Goal: Task Accomplishment & Management: Manage account settings

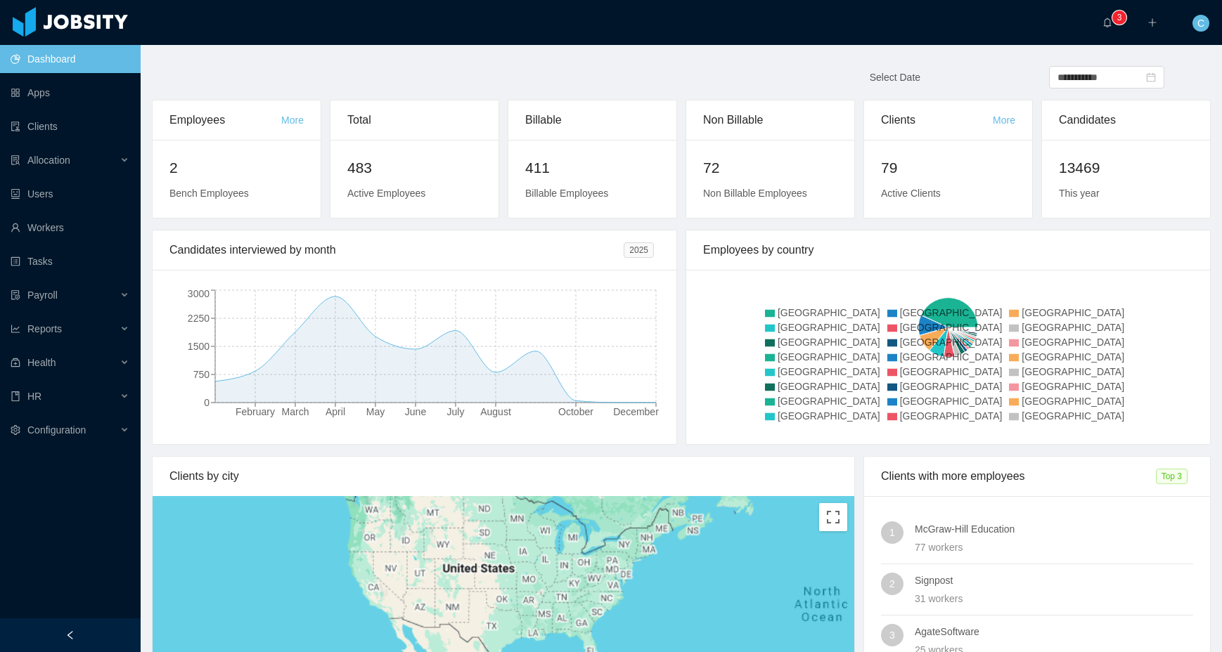
click at [362, 59] on main "**********" at bounding box center [681, 348] width 1081 height 607
click at [68, 225] on link "Workers" at bounding box center [70, 228] width 119 height 28
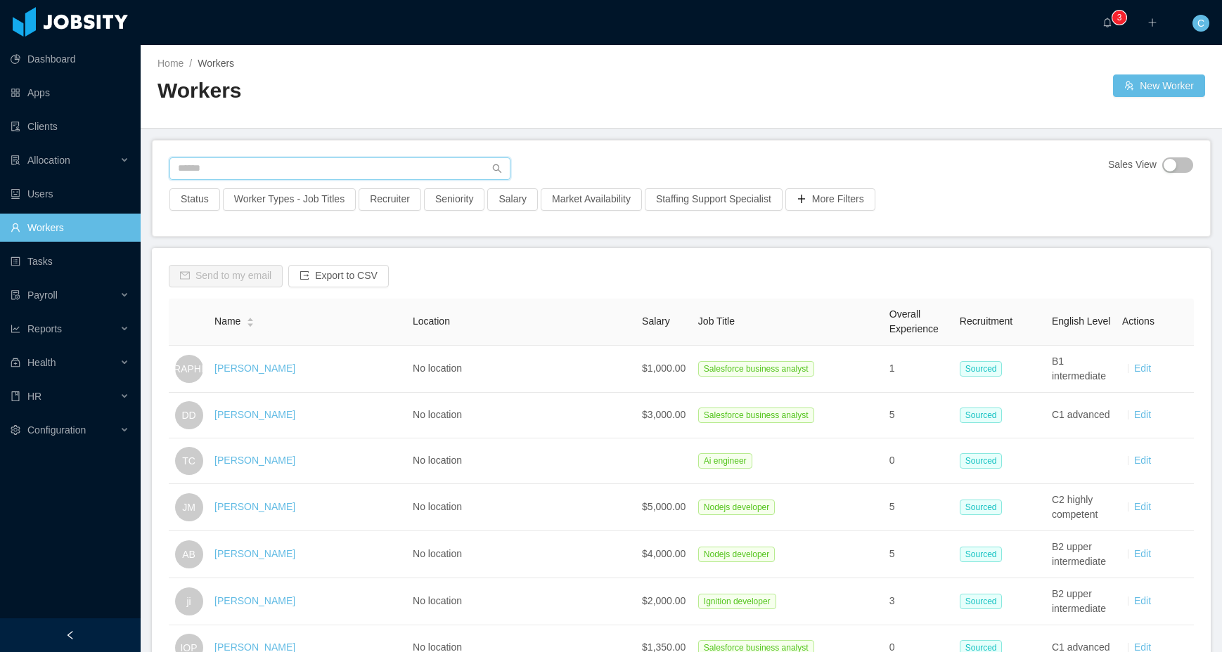
click at [234, 175] on input "text" at bounding box center [339, 168] width 341 height 22
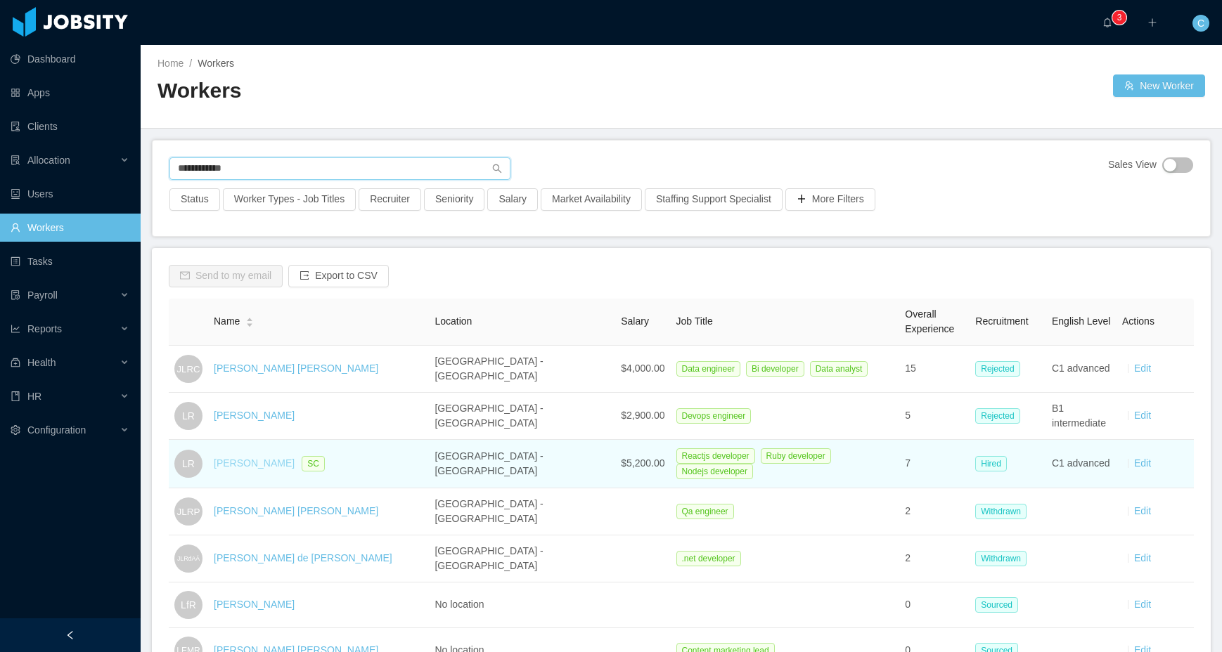
type input "**********"
click at [251, 461] on link "Luis Ramirez" at bounding box center [254, 463] width 81 height 11
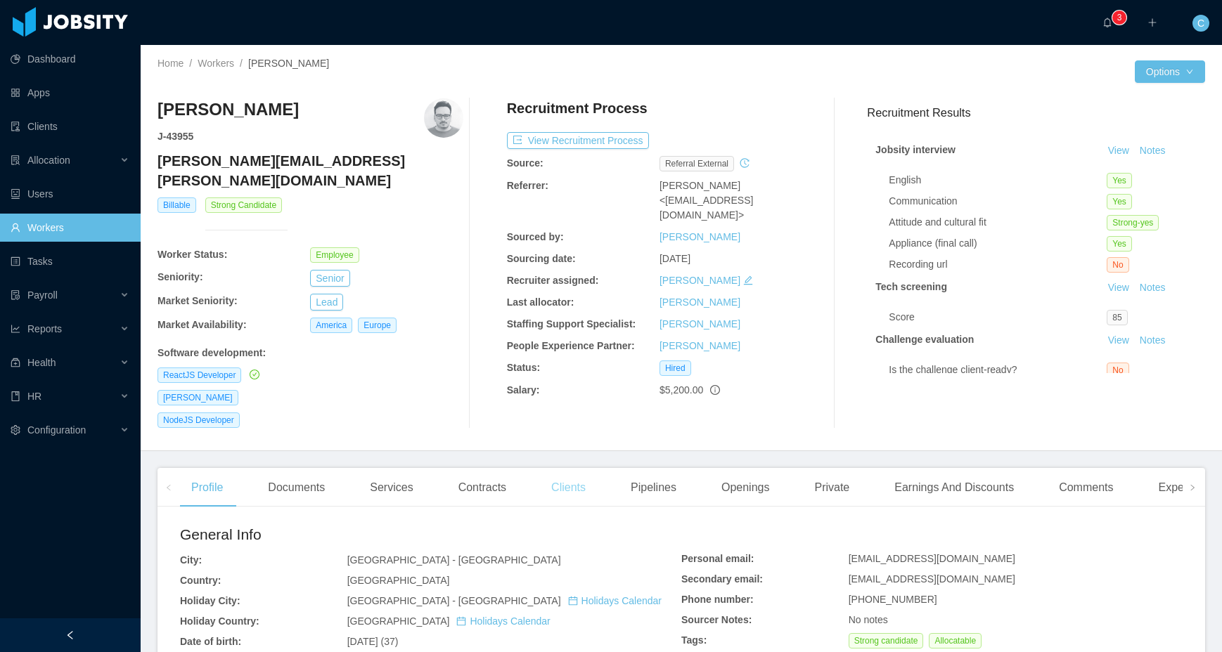
click at [569, 474] on div "Clients" at bounding box center [568, 487] width 57 height 39
click at [870, 81] on div at bounding box center [907, 71] width 453 height 22
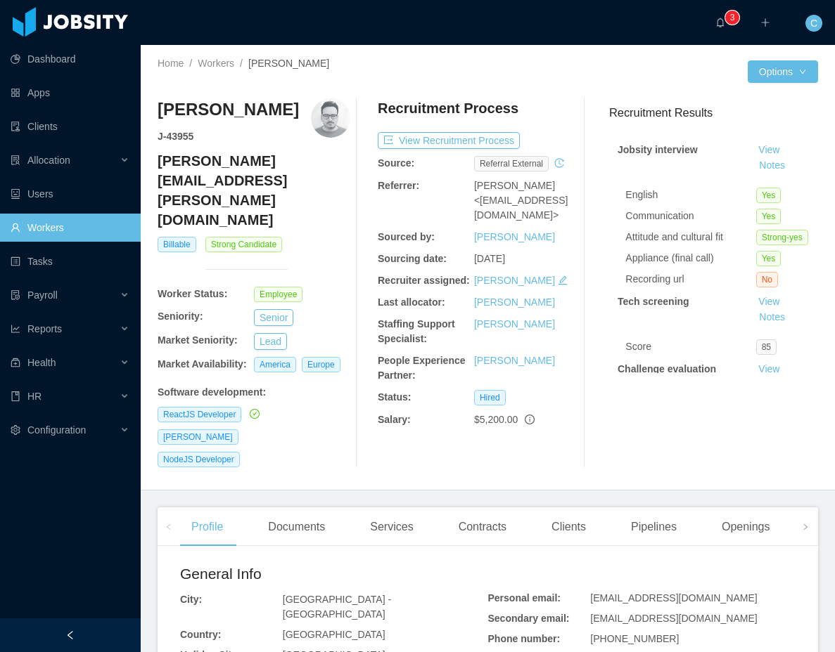
click at [84, 221] on link "Workers" at bounding box center [70, 228] width 119 height 28
click at [566, 300] on div "Clients" at bounding box center [568, 527] width 57 height 39
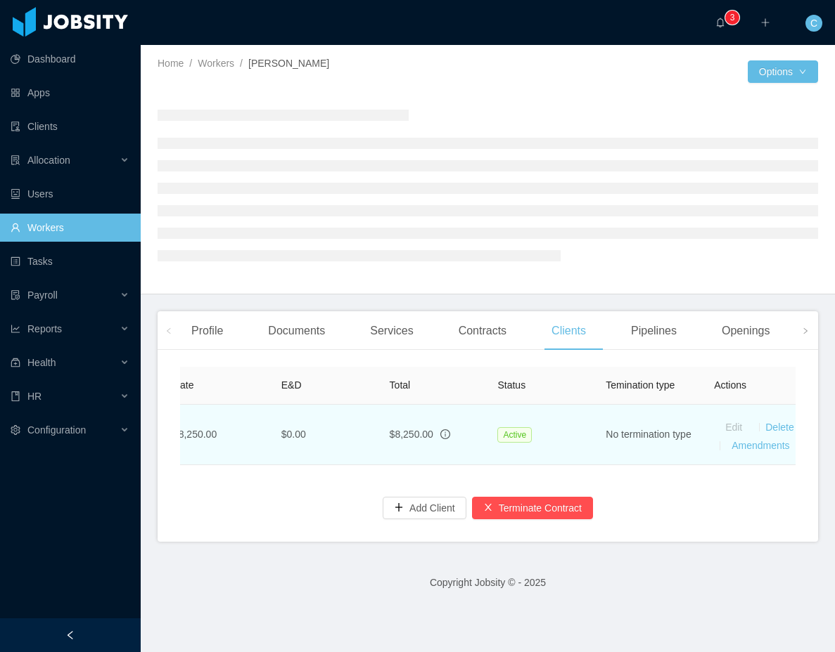
scroll to position [0, 791]
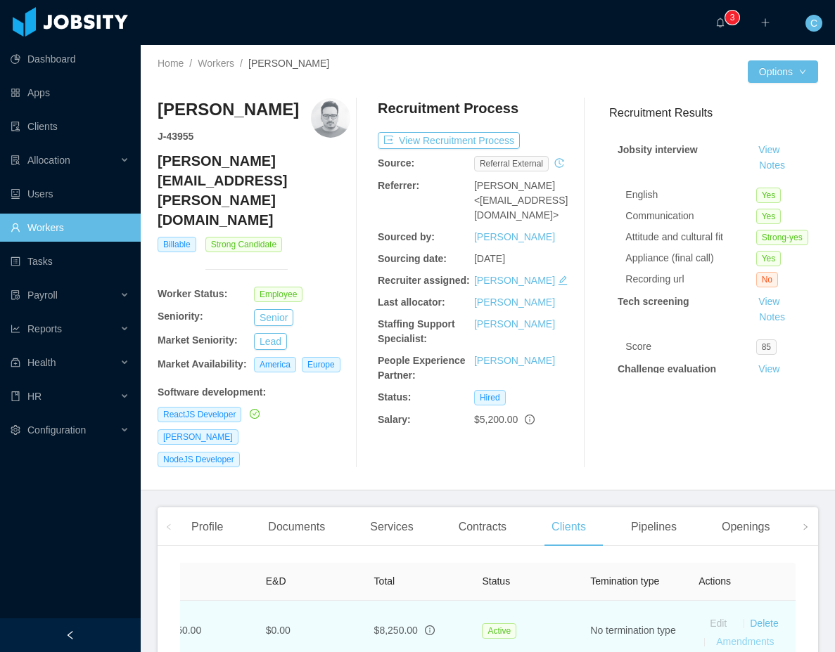
click at [751, 300] on link "Amendments" at bounding box center [745, 641] width 58 height 11
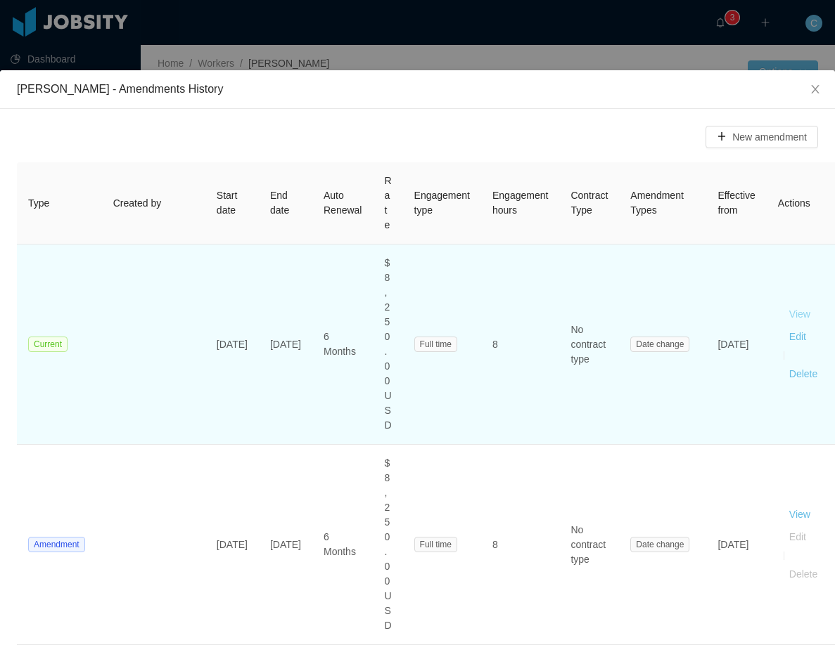
click at [778, 300] on button "View" at bounding box center [800, 315] width 44 height 22
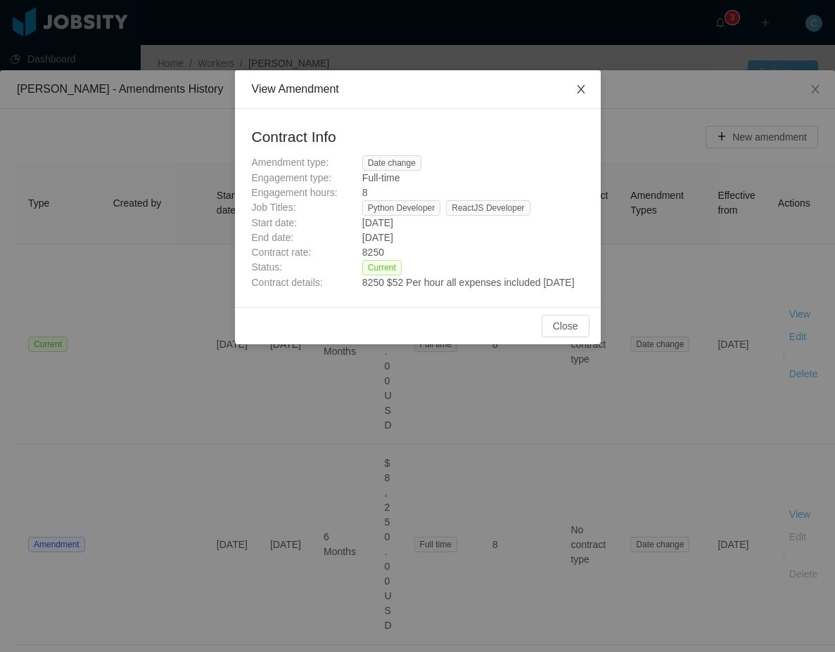
click at [584, 84] on icon "icon: close" at bounding box center [580, 89] width 11 height 11
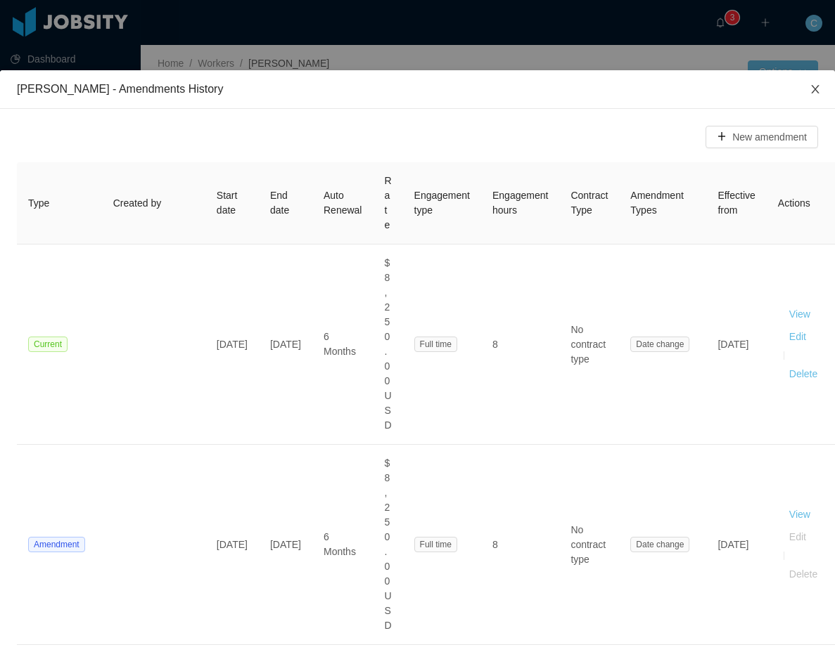
drag, startPoint x: 811, startPoint y: 90, endPoint x: 640, endPoint y: 124, distance: 174.3
click at [810, 91] on icon "icon: close" at bounding box center [814, 89] width 11 height 11
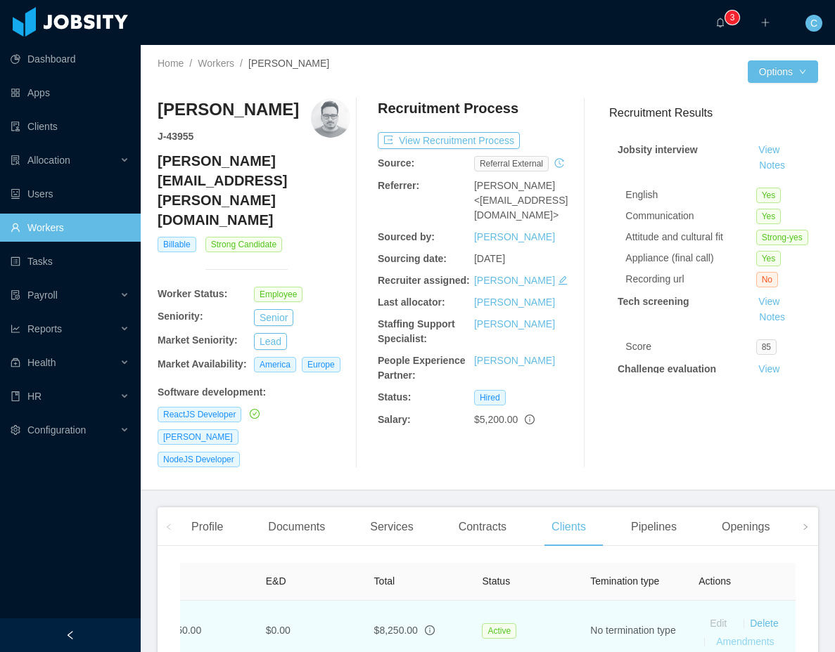
click at [747, 300] on link "Amendments" at bounding box center [745, 641] width 58 height 11
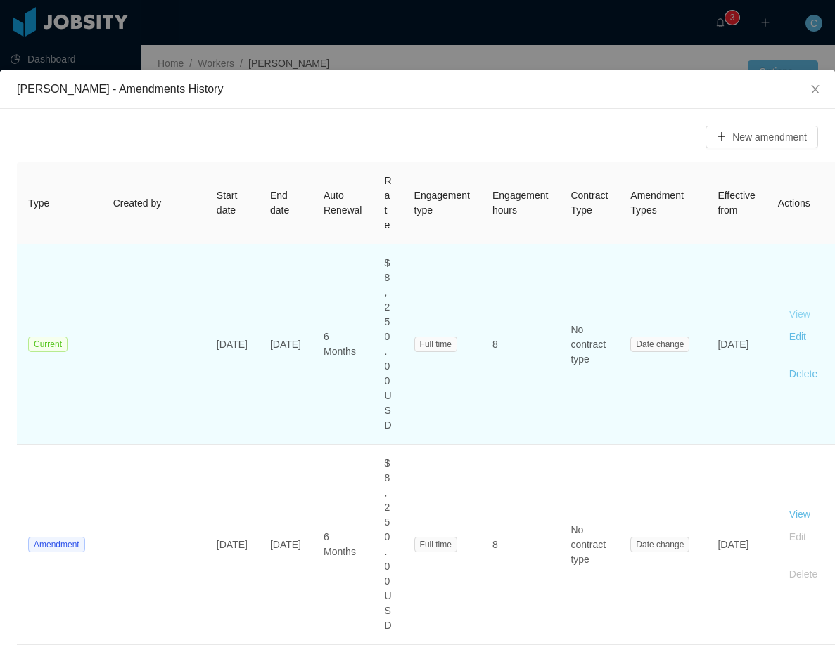
click at [778, 300] on button "View" at bounding box center [800, 315] width 44 height 22
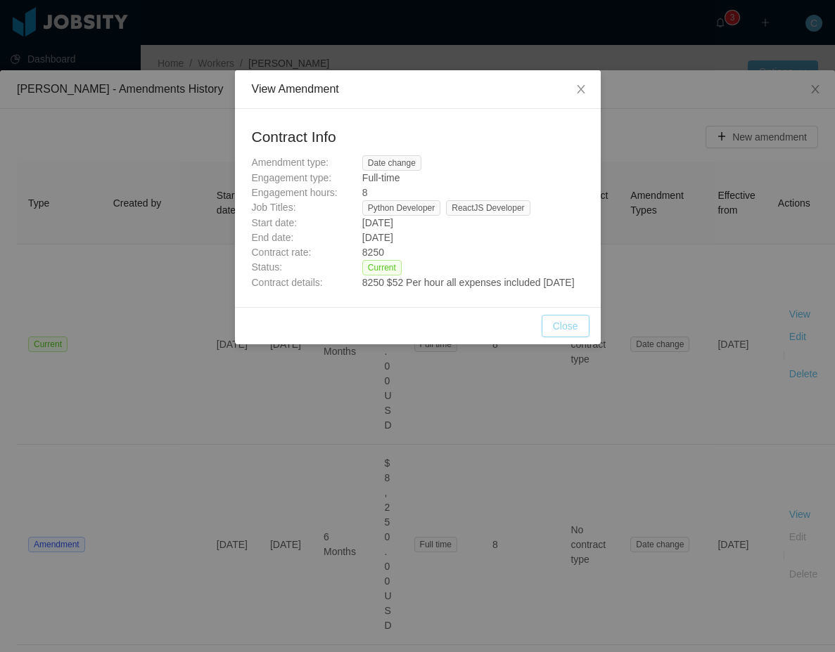
click at [564, 300] on button "Close" at bounding box center [565, 326] width 48 height 22
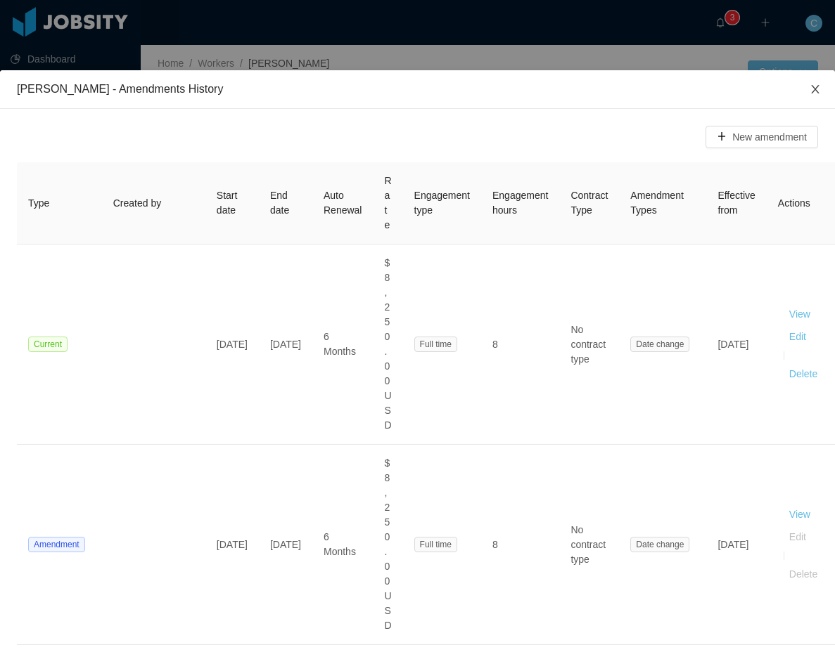
click at [820, 88] on span "Close" at bounding box center [814, 89] width 39 height 39
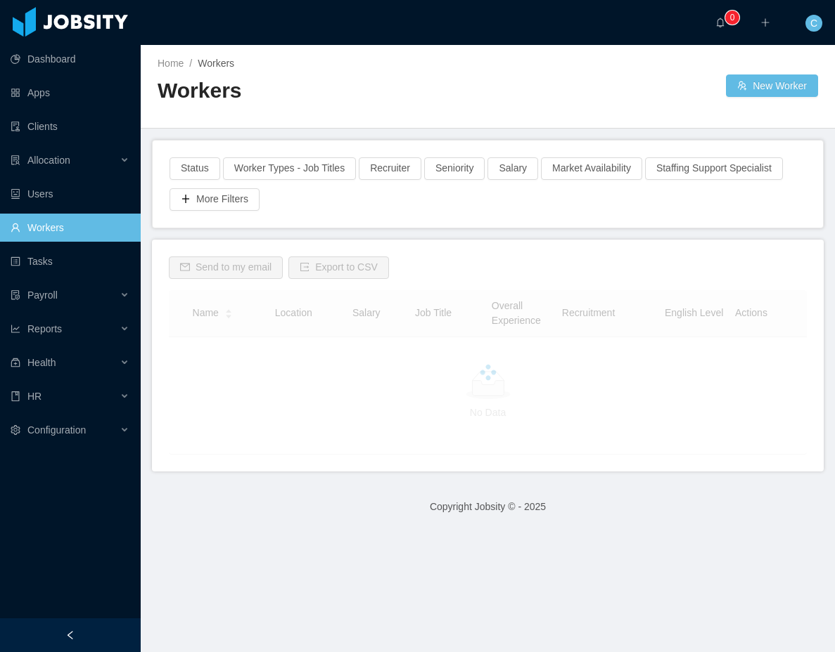
click at [762, 98] on div "Home / Workers / Workers New Worker" at bounding box center [488, 87] width 694 height 84
click at [762, 84] on button "New Worker" at bounding box center [772, 86] width 92 height 22
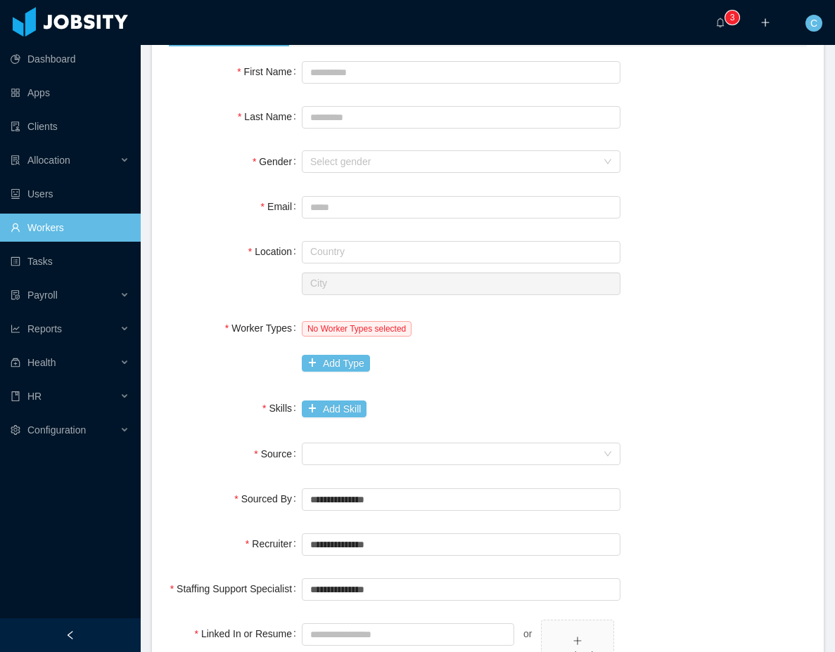
scroll to position [148, 0]
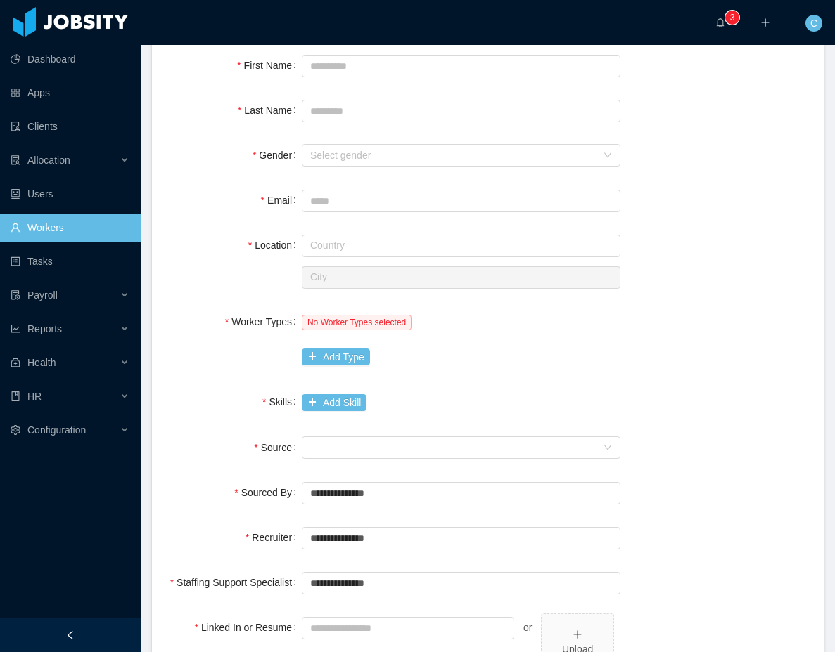
click at [701, 250] on div "Location Country City" at bounding box center [488, 261] width 638 height 60
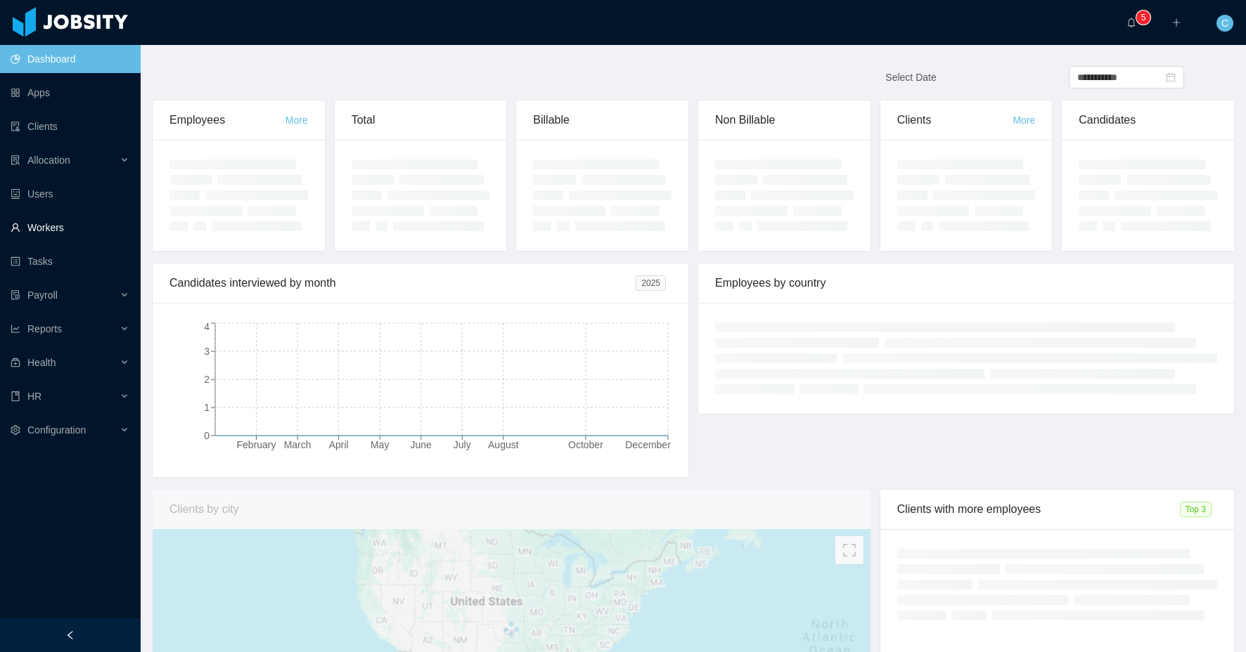
click at [103, 228] on link "Workers" at bounding box center [70, 228] width 119 height 28
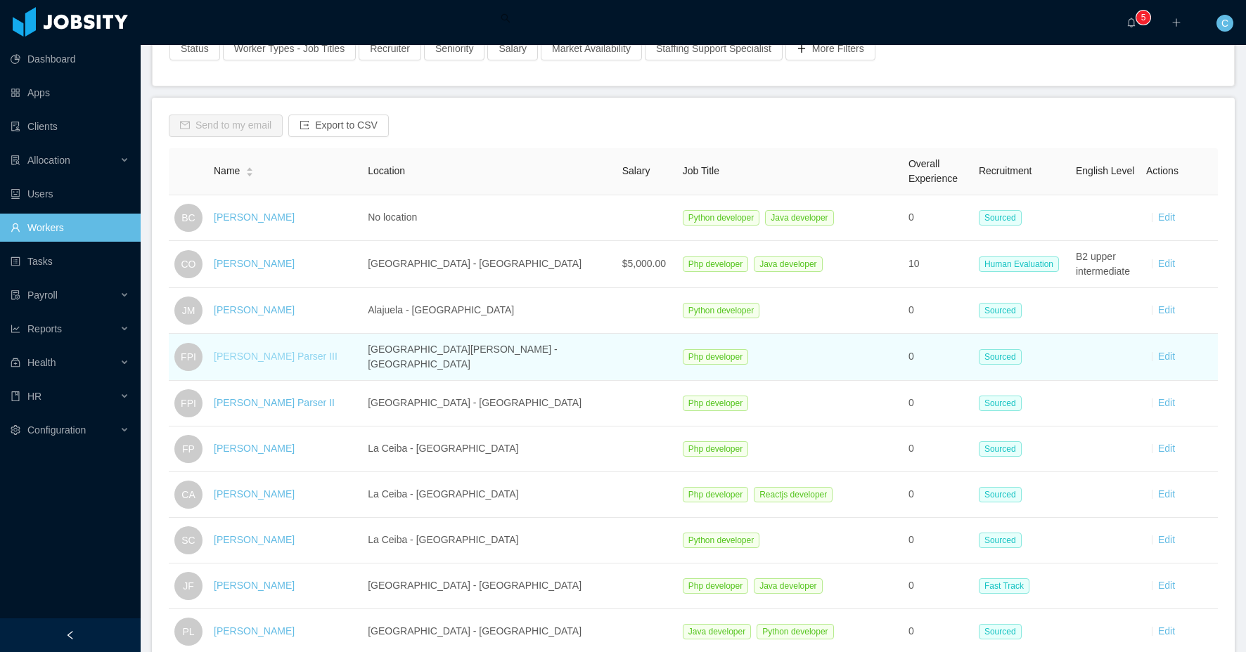
scroll to position [151, 0]
click at [258, 357] on link "Fermin Parser III" at bounding box center [276, 355] width 124 height 11
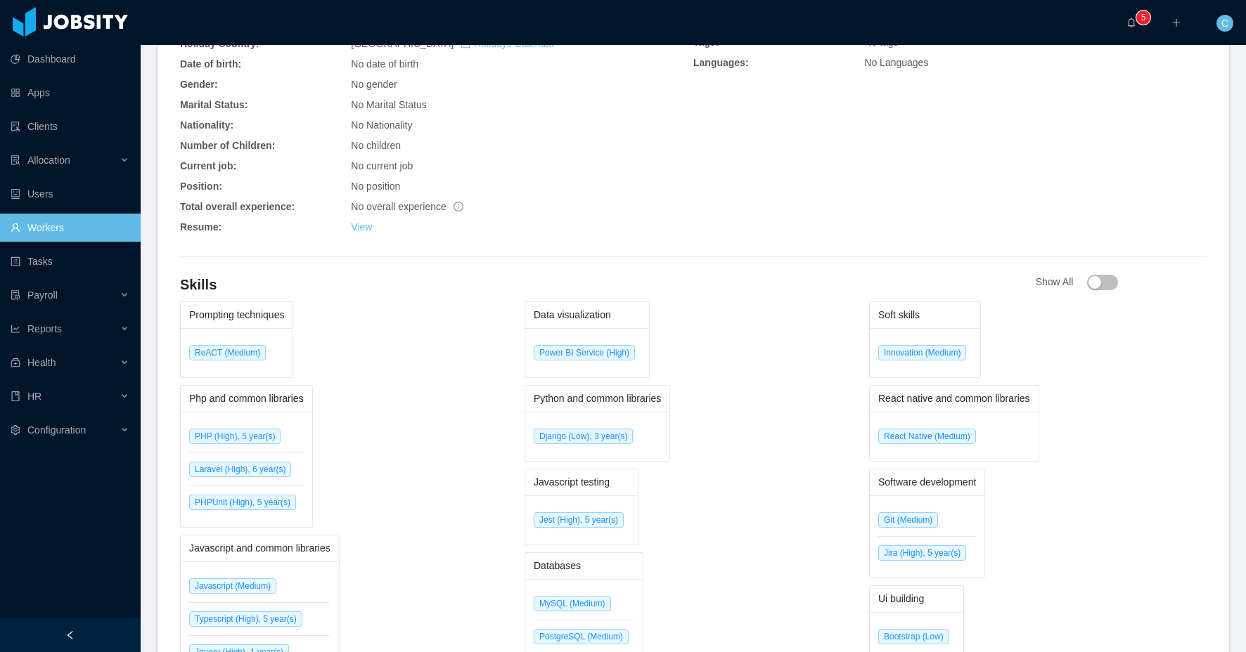
scroll to position [565, 0]
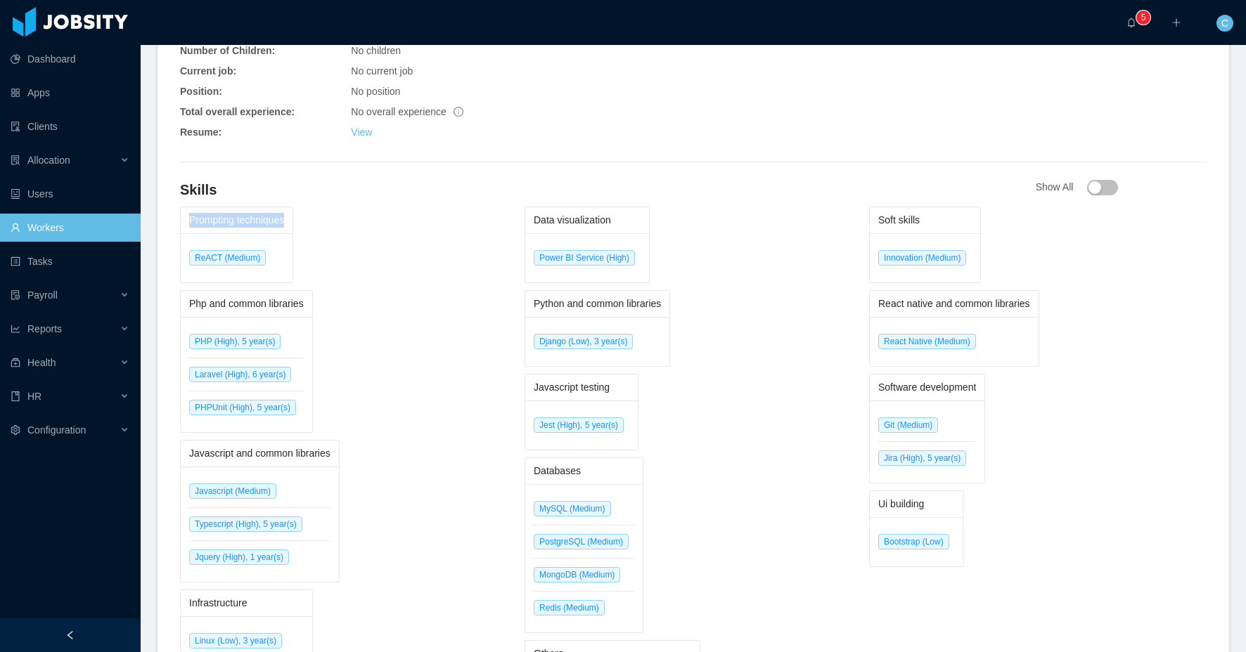
click at [293, 230] on div "Prompting techniques ReACT (Medium)" at bounding box center [236, 245] width 113 height 77
click at [259, 259] on span "ReACT (Medium)" at bounding box center [227, 257] width 77 height 15
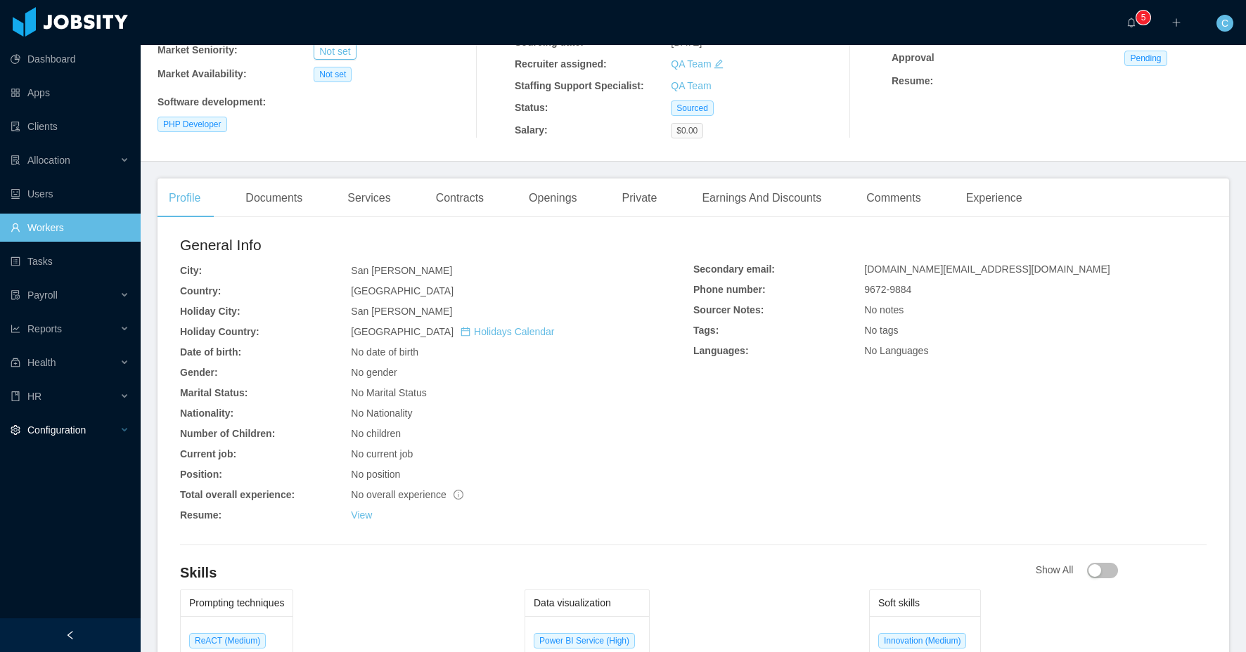
scroll to position [0, 0]
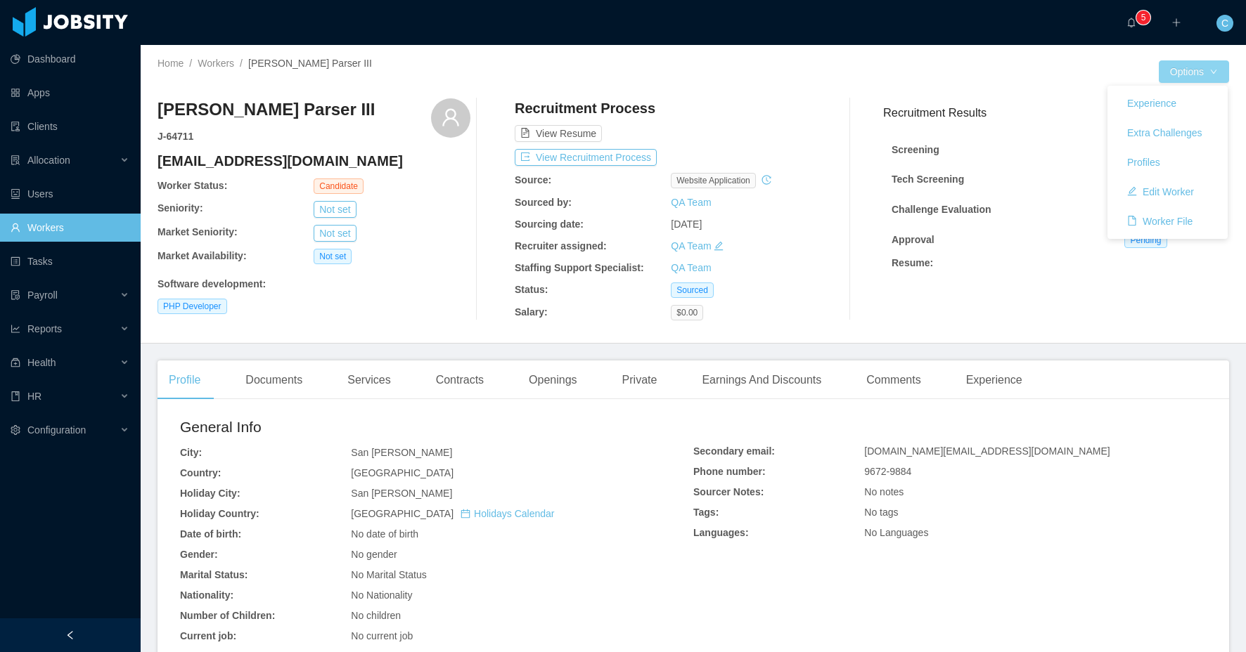
click at [1183, 72] on button "Options" at bounding box center [1194, 71] width 70 height 22
click at [1156, 197] on button "Edit Worker" at bounding box center [1160, 192] width 89 height 22
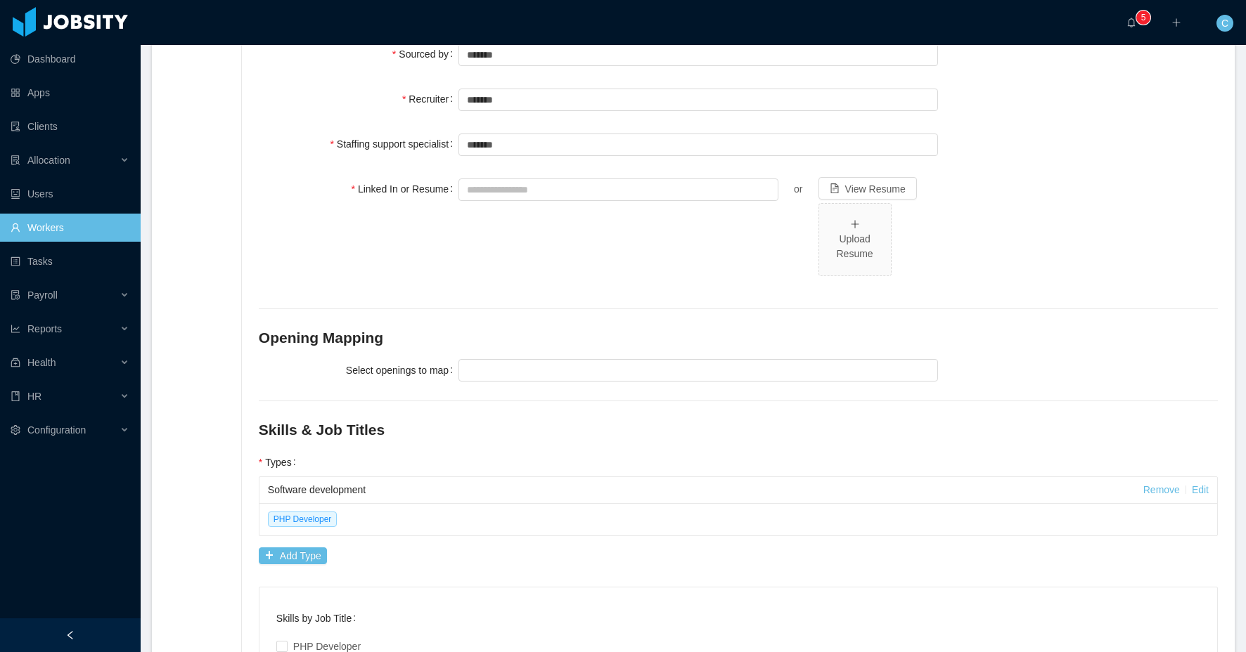
scroll to position [589, 0]
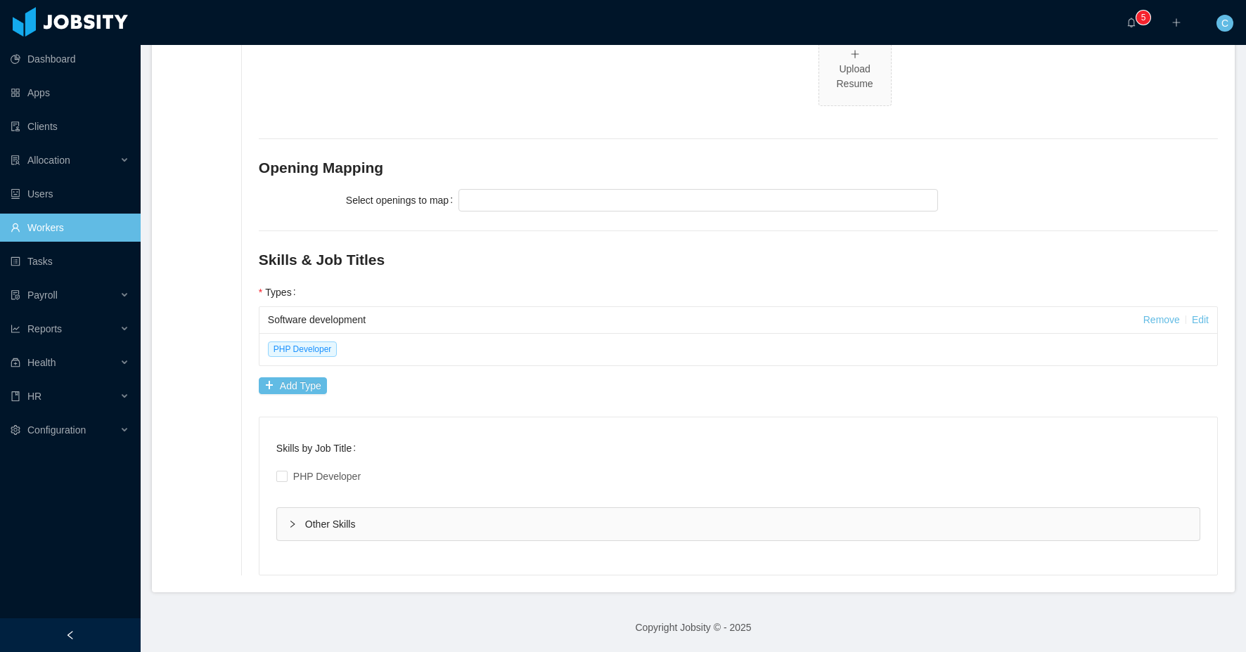
click at [294, 523] on icon "icon: right" at bounding box center [292, 523] width 4 height 7
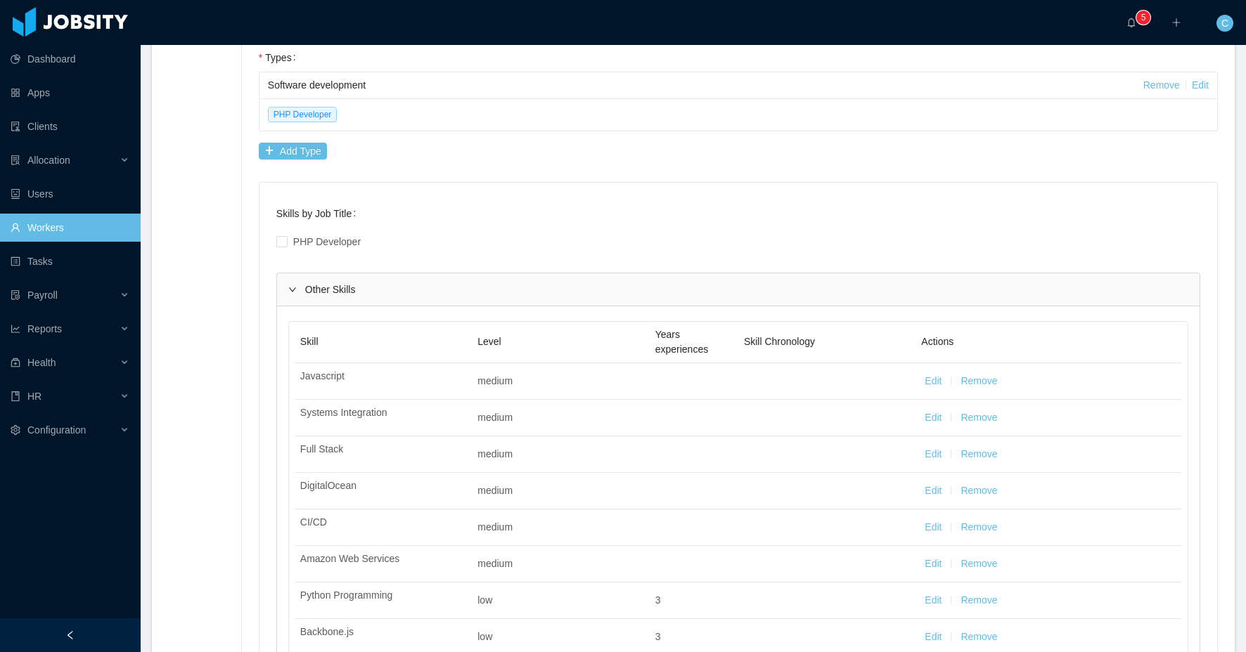
scroll to position [835, 0]
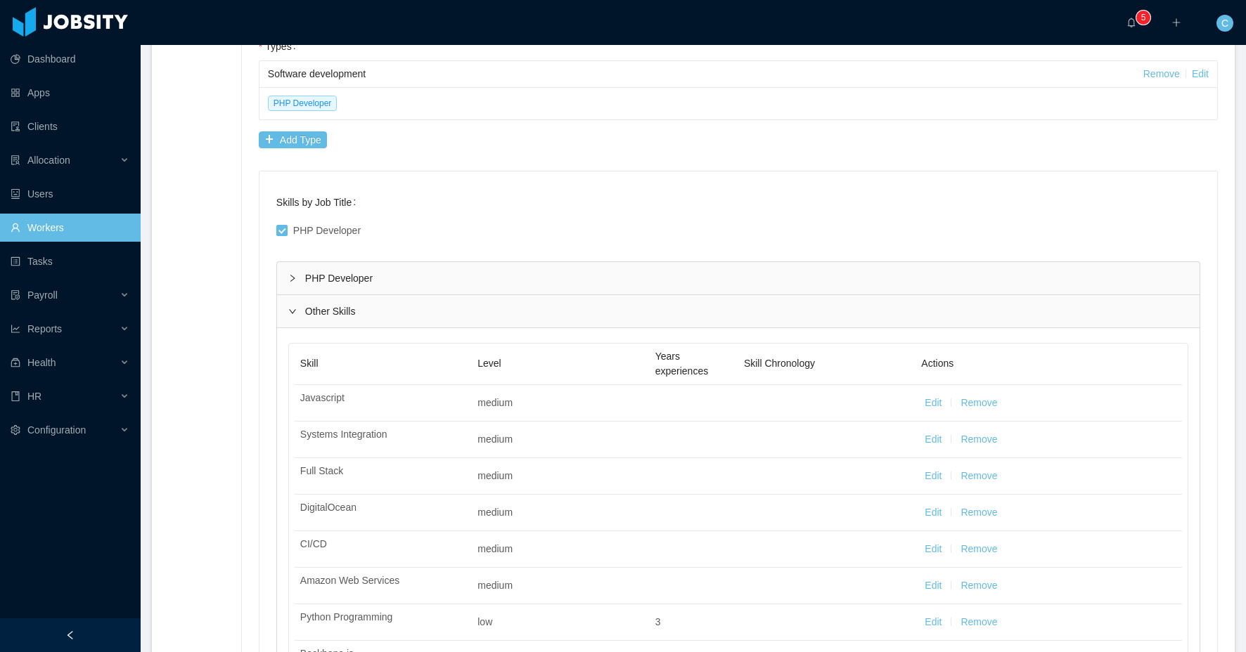
click at [299, 276] on div "PHP Developer" at bounding box center [738, 278] width 922 height 32
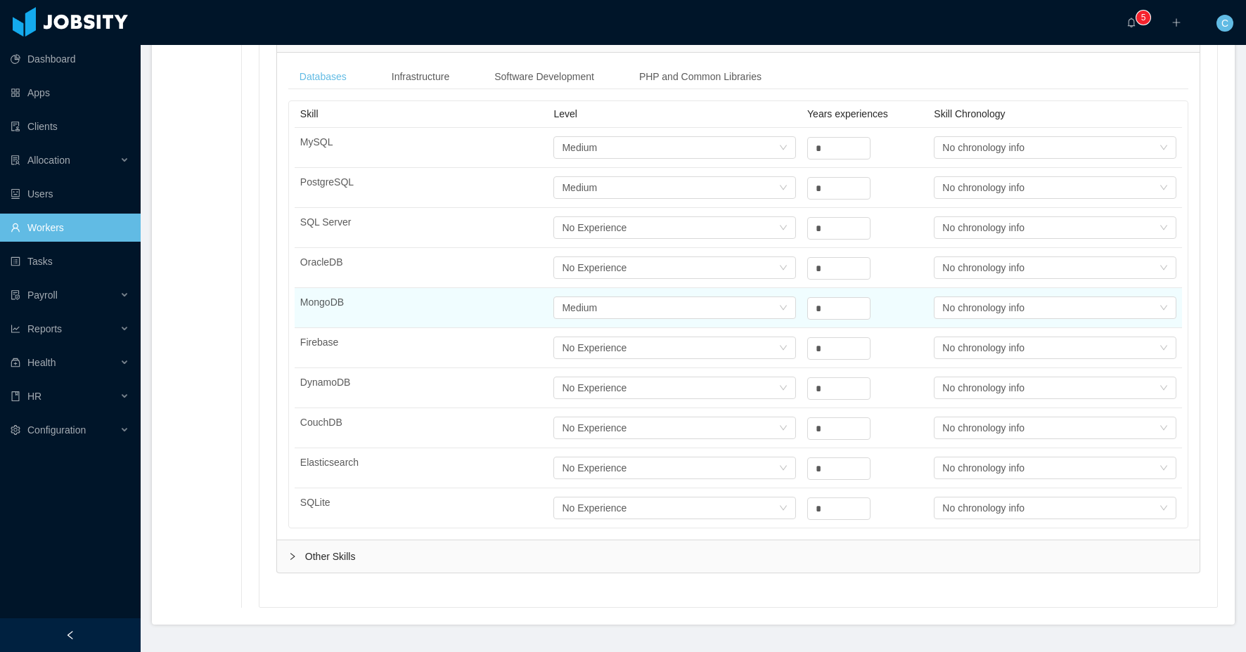
scroll to position [1110, 0]
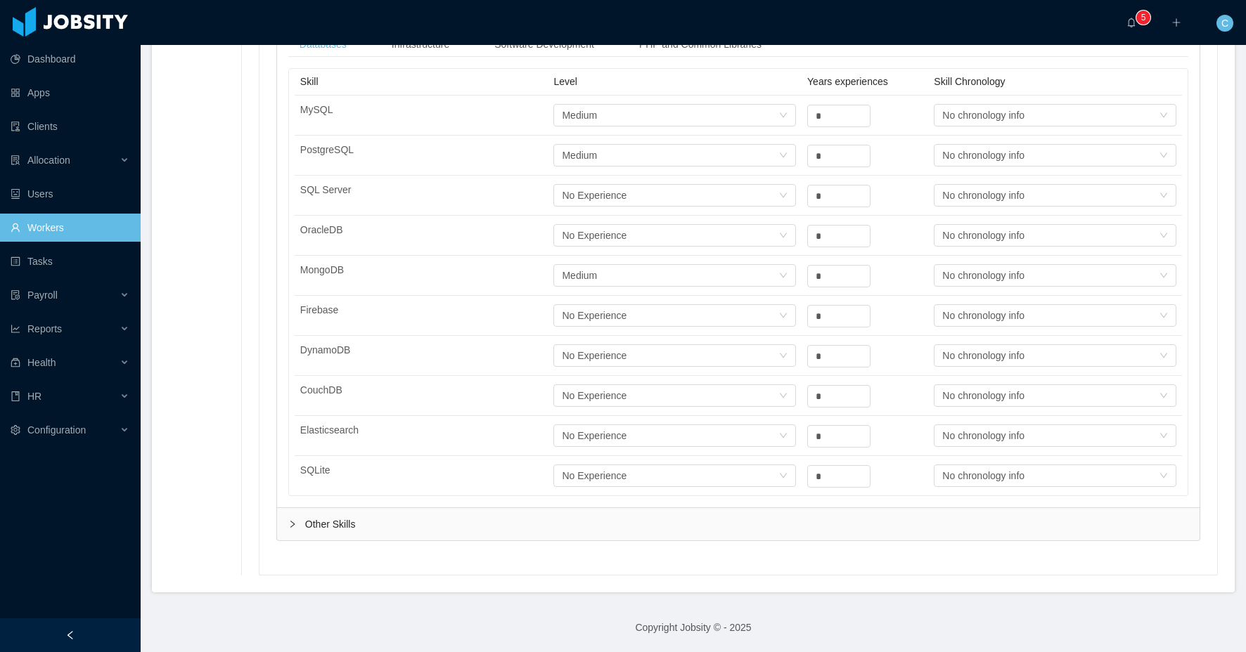
click at [331, 520] on div "Other Skills" at bounding box center [738, 524] width 922 height 32
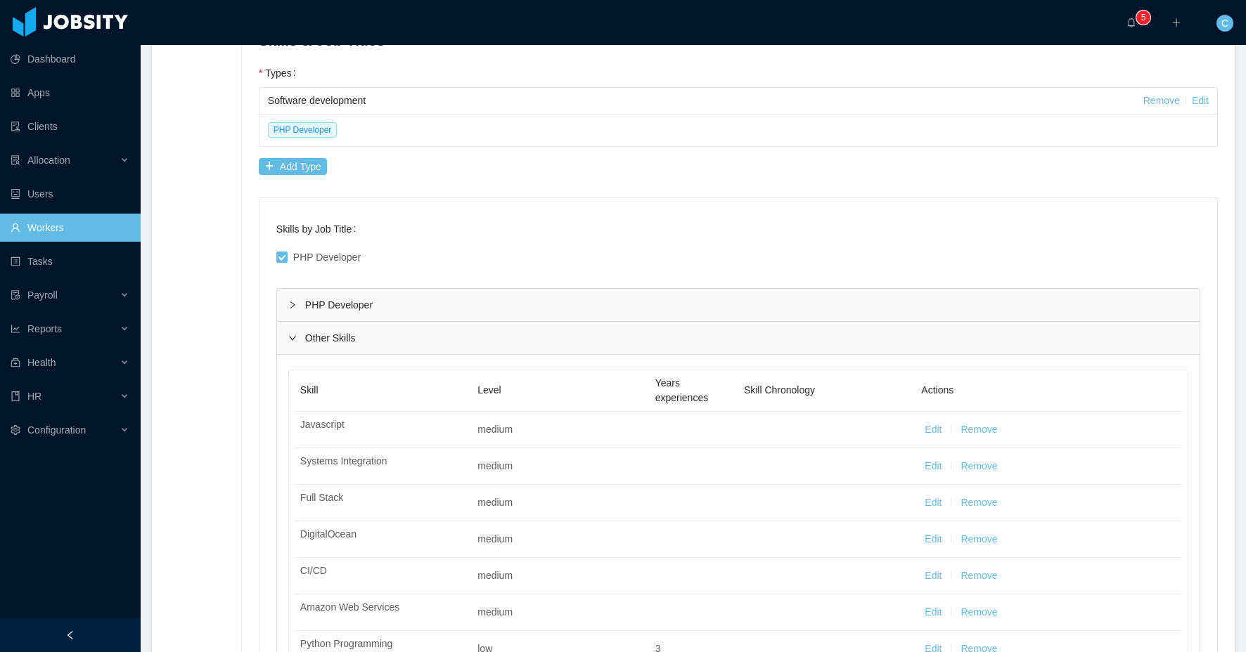
scroll to position [785, 0]
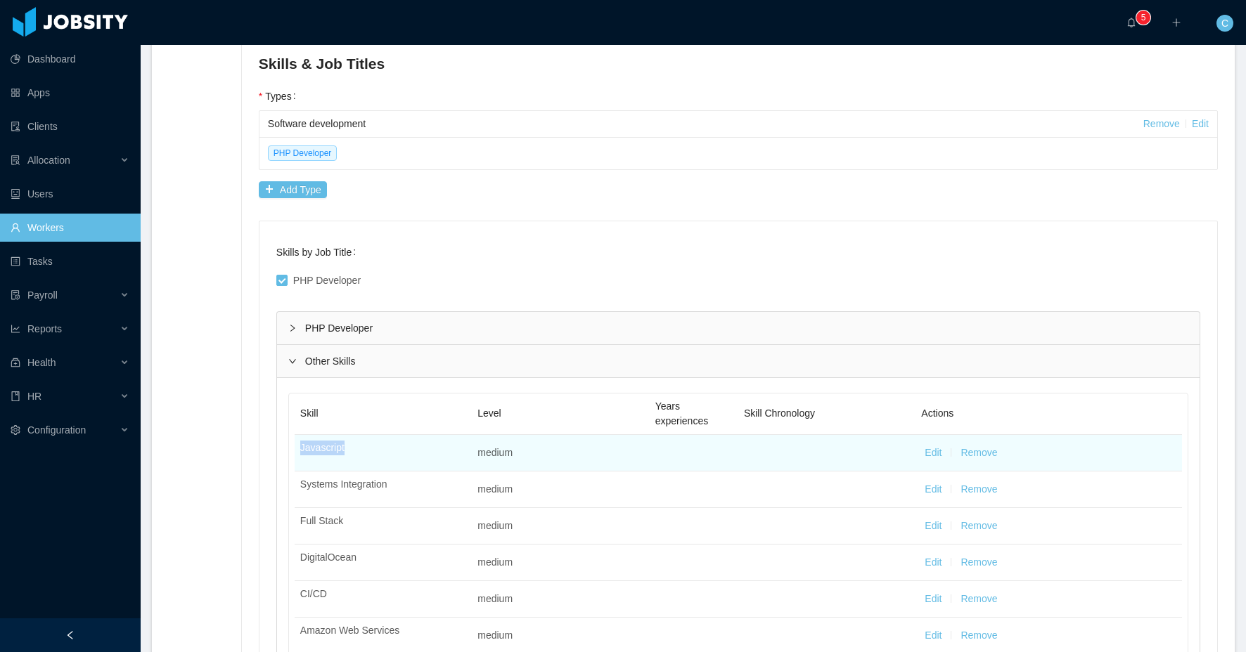
drag, startPoint x: 300, startPoint y: 447, endPoint x: 363, endPoint y: 449, distance: 62.6
click at [363, 449] on td "Javascript" at bounding box center [383, 453] width 177 height 37
click at [936, 449] on button "Edit" at bounding box center [933, 453] width 17 height 15
click at [581, 458] on div "Select one Medium" at bounding box center [556, 454] width 140 height 21
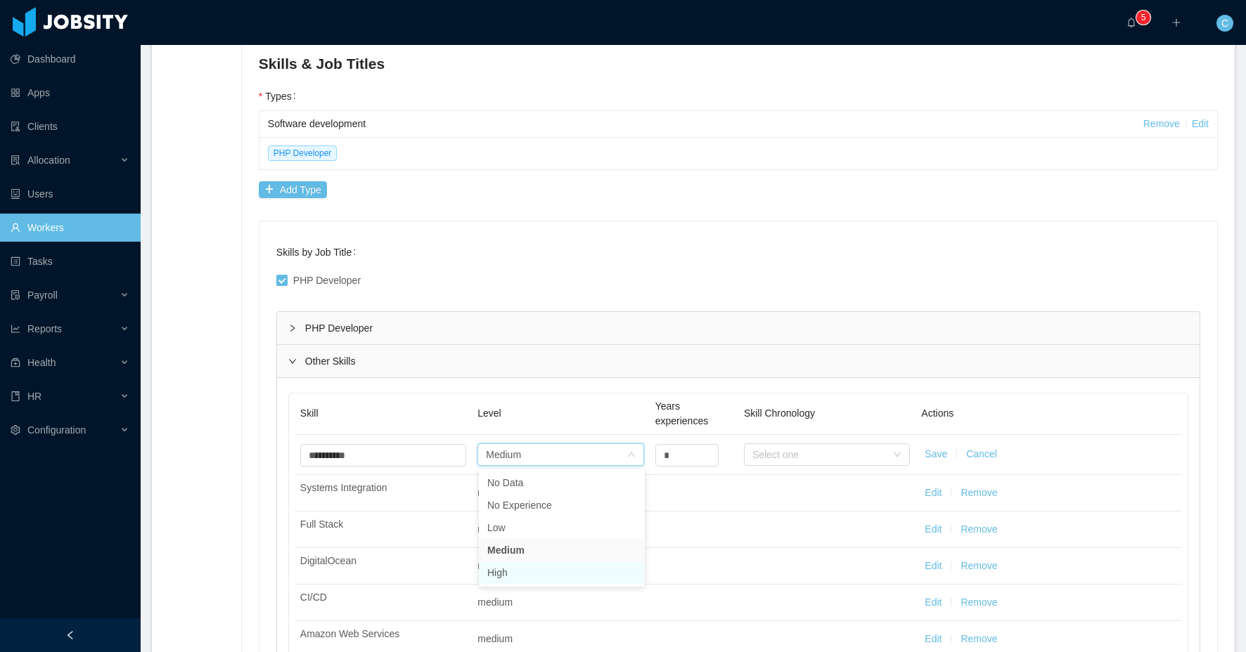
click at [534, 572] on li "High" at bounding box center [562, 573] width 166 height 22
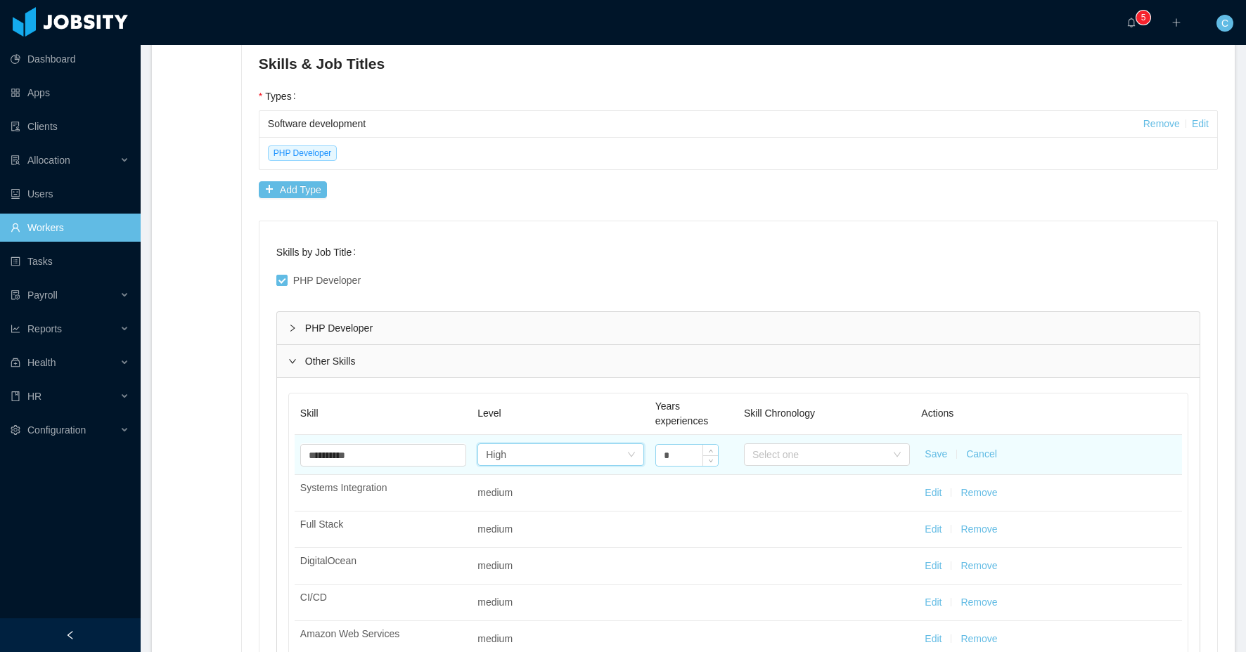
click at [695, 449] on input "*" at bounding box center [687, 455] width 62 height 21
click at [831, 455] on div "Select one" at bounding box center [819, 455] width 134 height 14
type input "*"
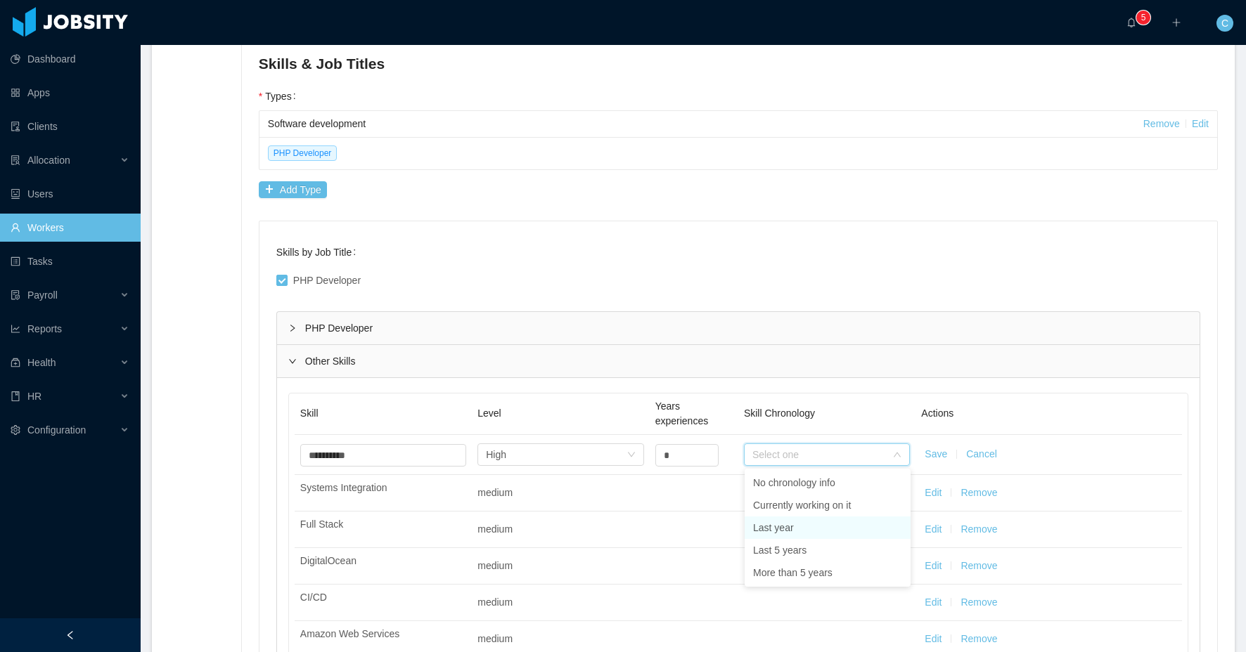
click at [792, 526] on li "Last year" at bounding box center [828, 528] width 166 height 22
click at [352, 328] on div "PHP Developer" at bounding box center [738, 328] width 922 height 32
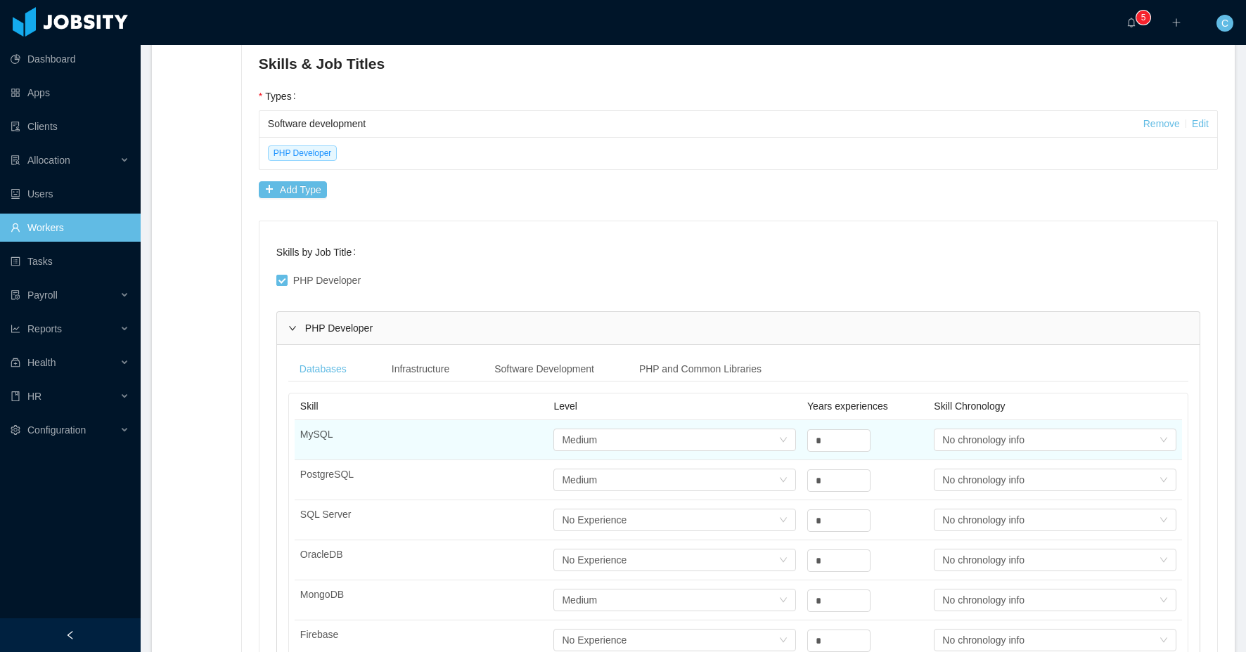
click at [426, 442] on p "MySQL" at bounding box center [421, 434] width 243 height 15
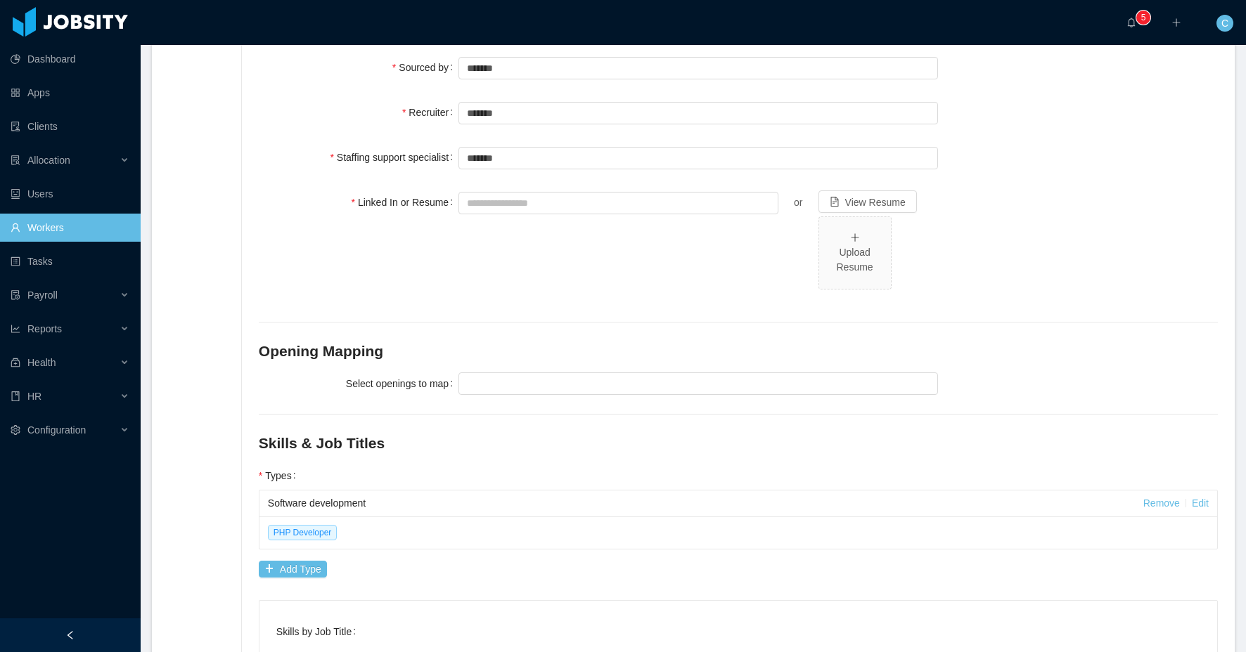
scroll to position [0, 0]
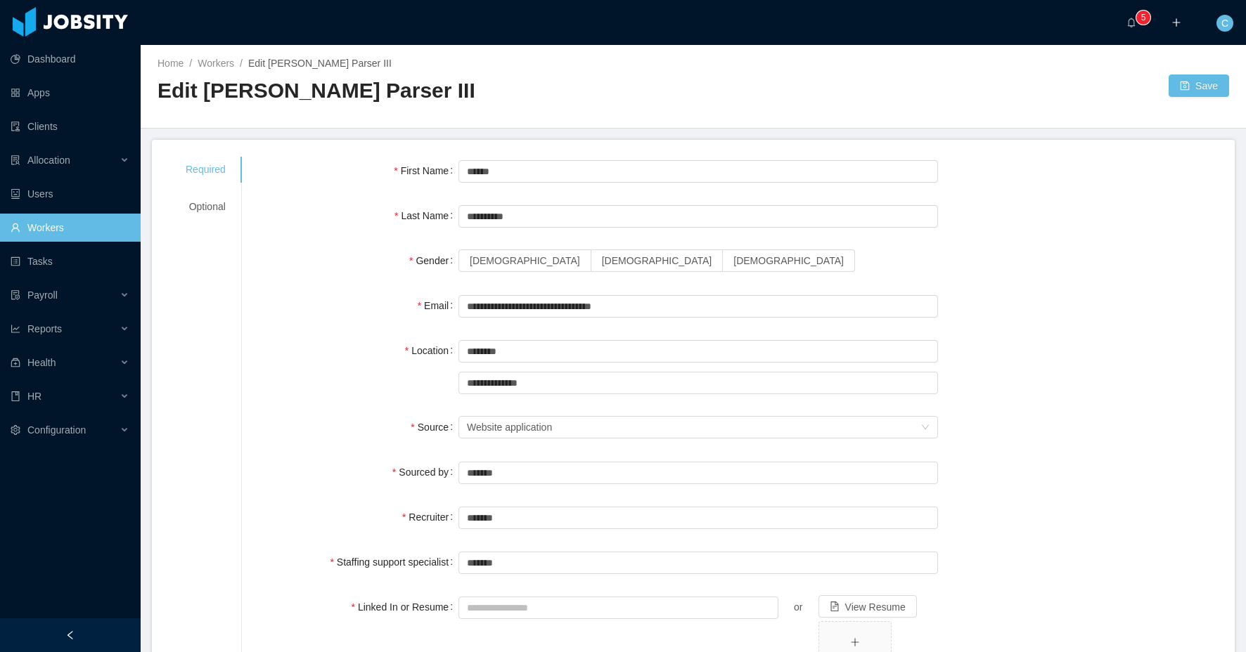
click at [1181, 25] on div at bounding box center [1179, 22] width 45 height 45
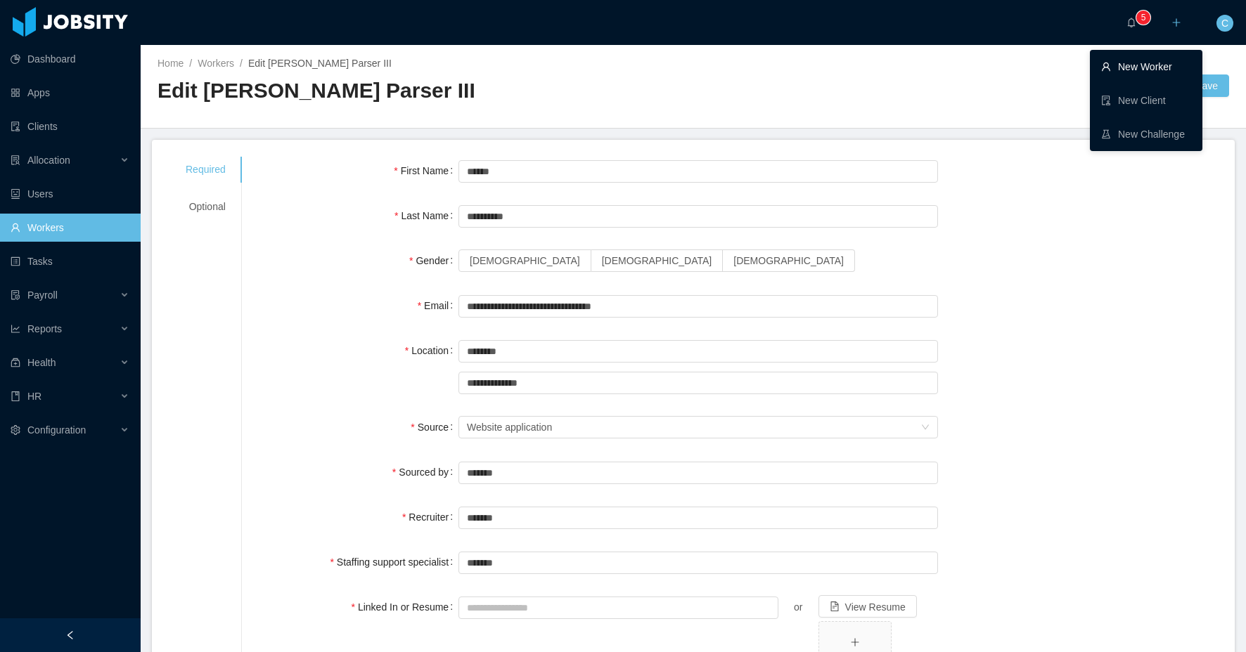
click at [1124, 63] on link "New Worker" at bounding box center [1146, 67] width 90 height 28
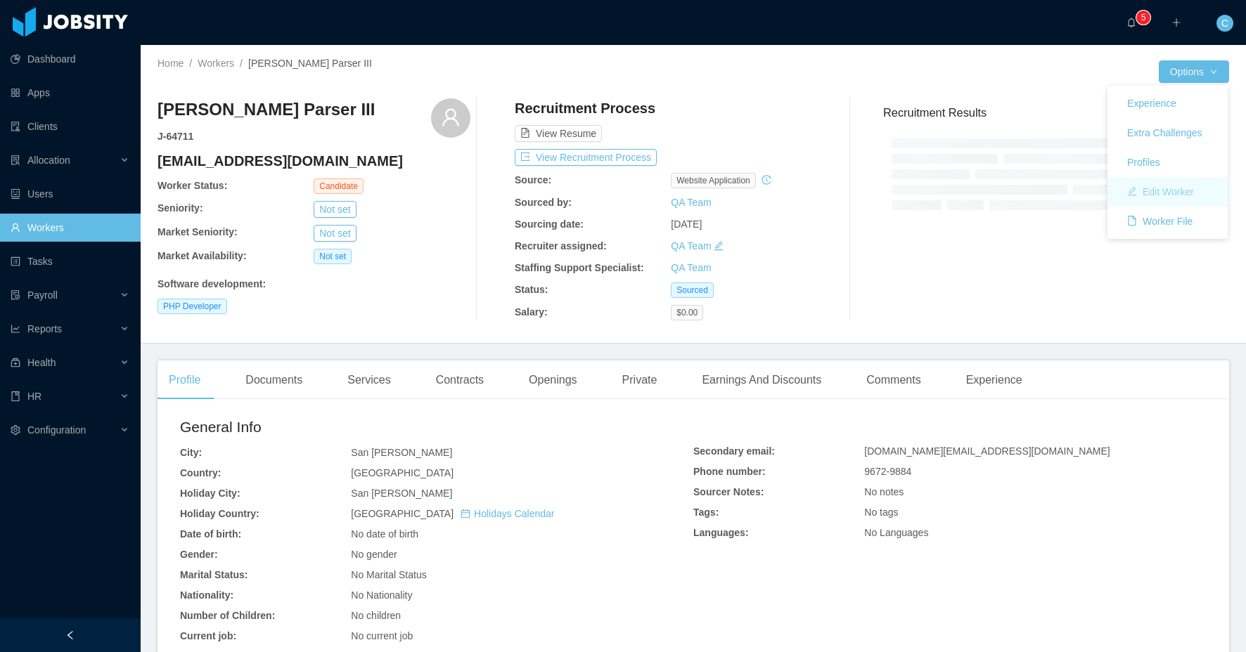
click at [1158, 187] on button "Edit Worker" at bounding box center [1160, 192] width 89 height 22
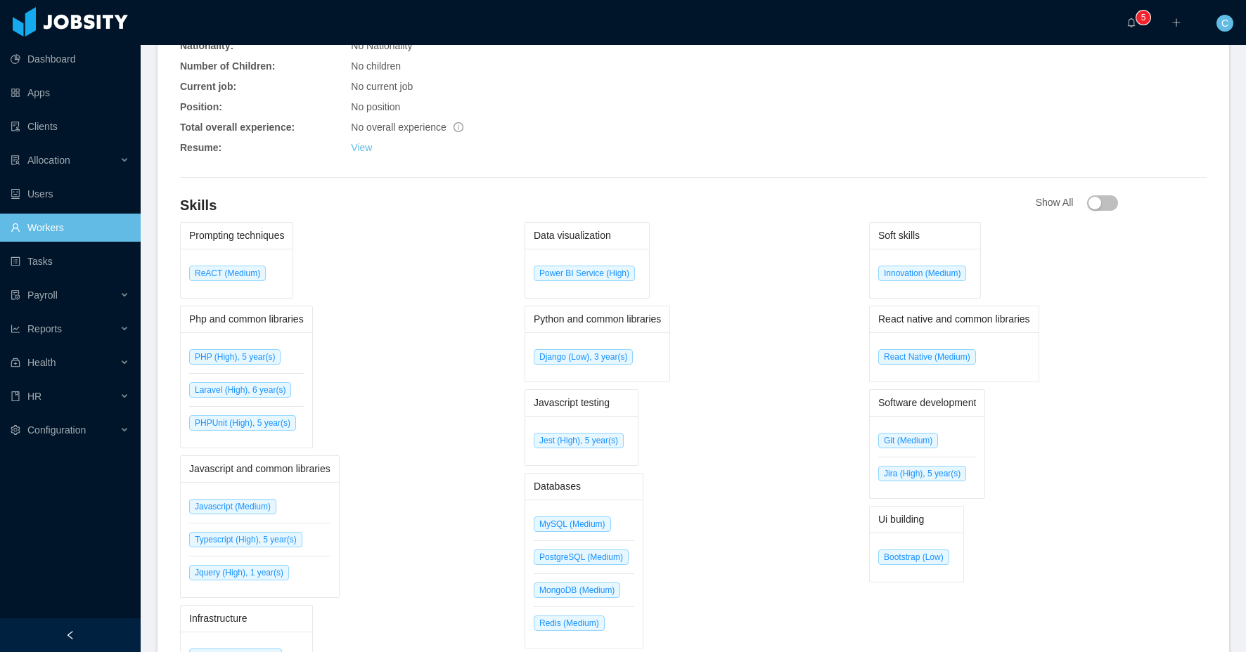
scroll to position [625, 0]
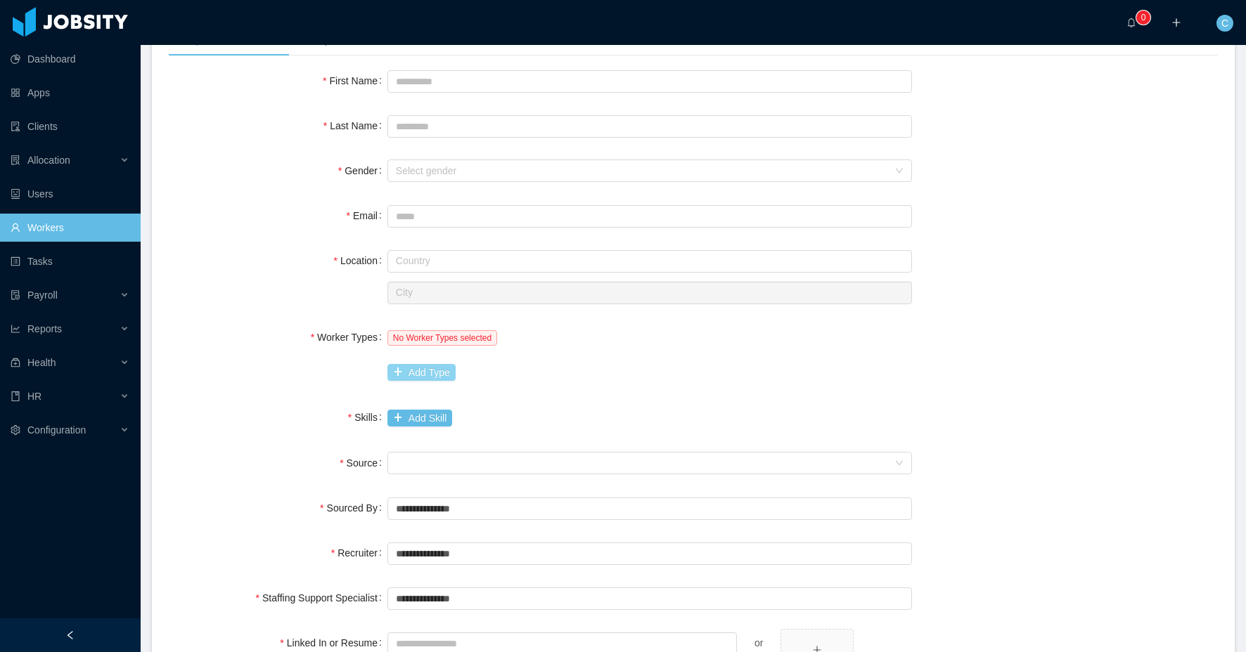
scroll to position [137, 0]
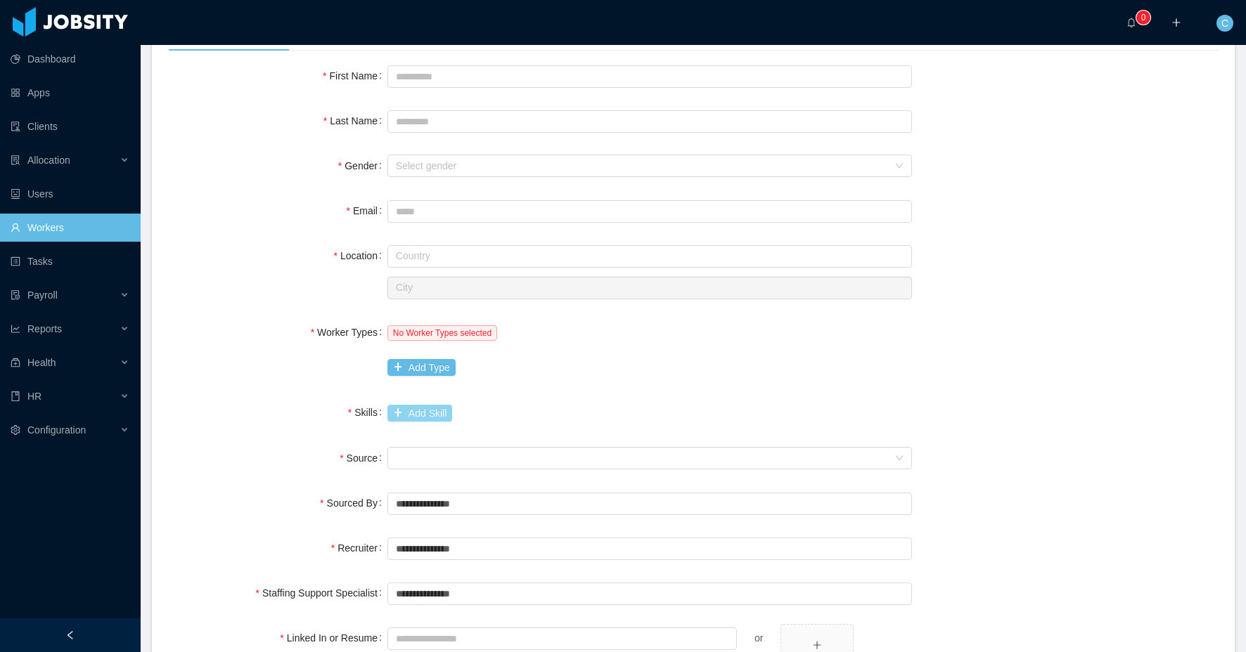
click at [406, 416] on button "Add Skill" at bounding box center [419, 413] width 65 height 17
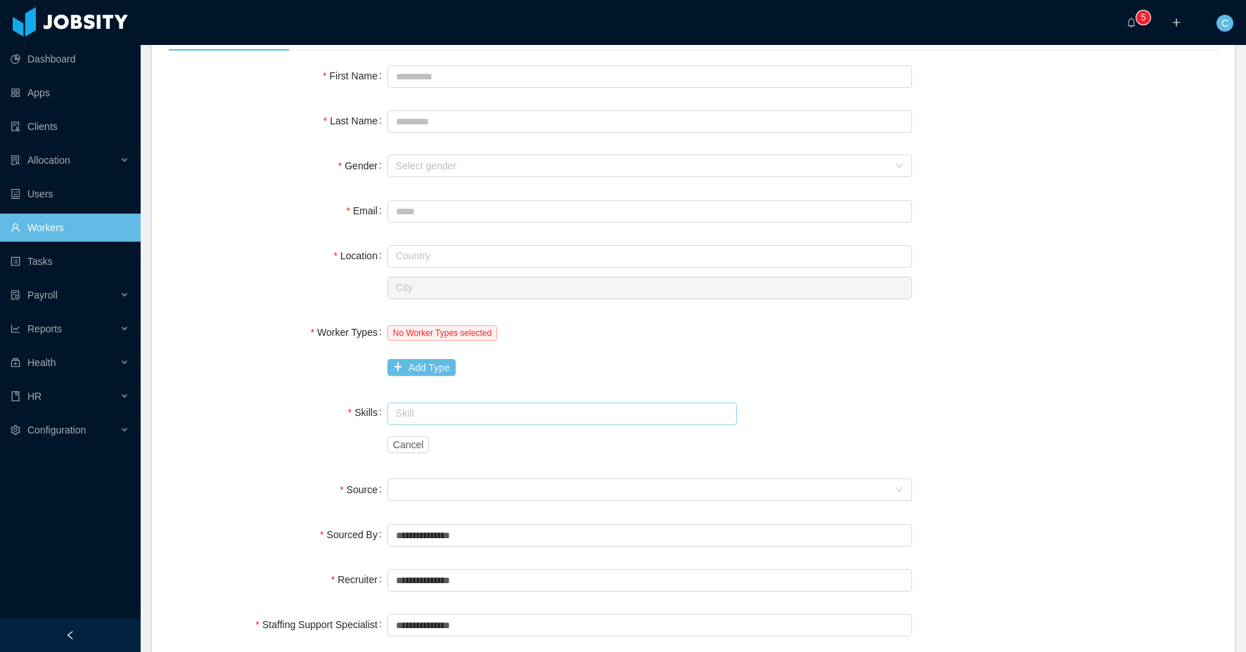
drag, startPoint x: 418, startPoint y: 409, endPoint x: 429, endPoint y: 410, distance: 10.6
click at [418, 409] on input "text" at bounding box center [561, 414] width 349 height 22
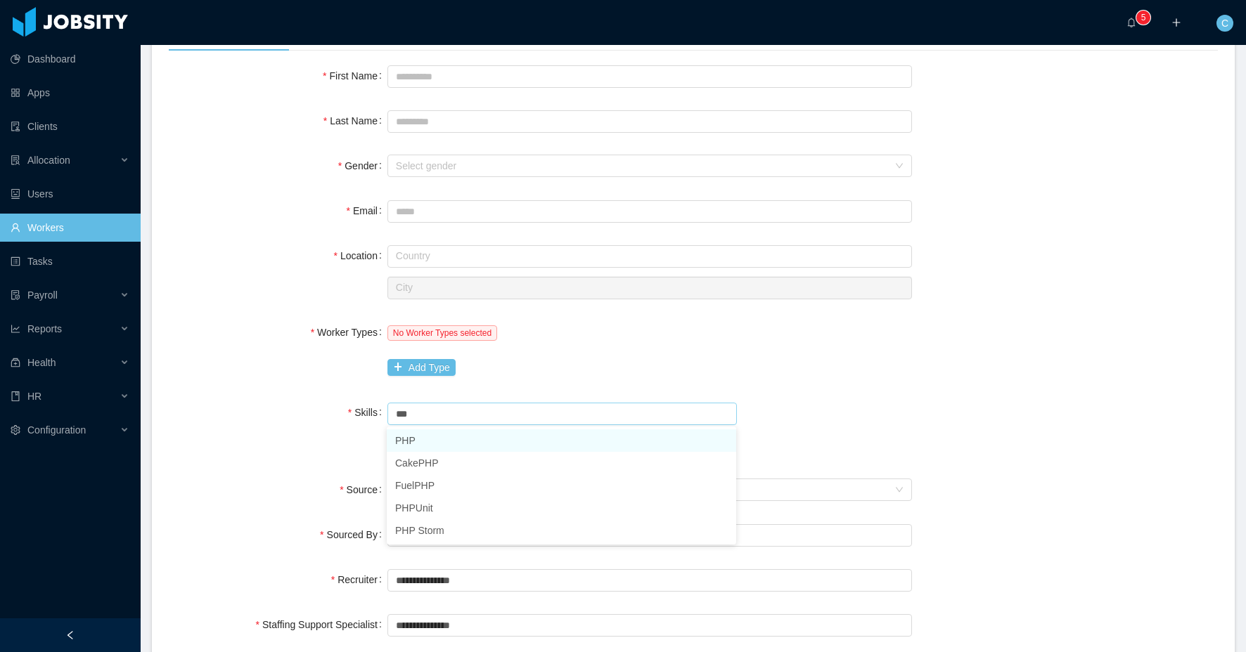
click at [430, 439] on li "PHP" at bounding box center [561, 441] width 349 height 22
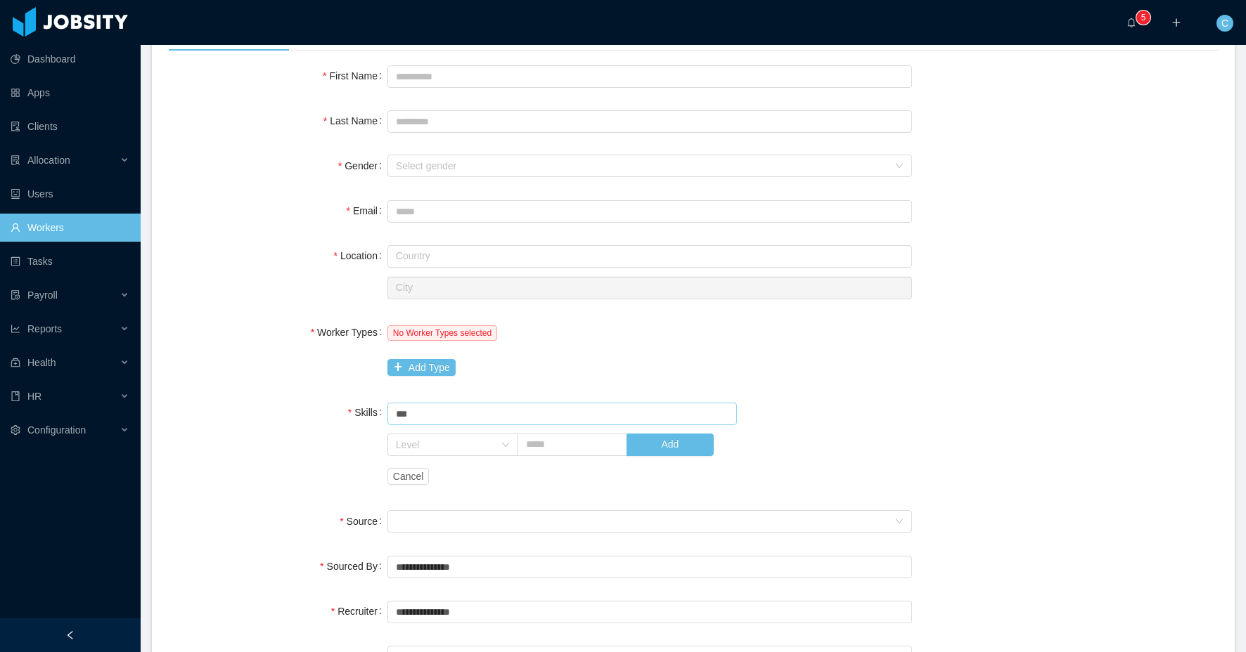
type input "***"
click at [825, 393] on div "**********" at bounding box center [693, 459] width 1049 height 794
drag, startPoint x: 442, startPoint y: 446, endPoint x: 484, endPoint y: 448, distance: 42.9
click at [443, 446] on div "Level" at bounding box center [445, 445] width 98 height 14
click at [584, 444] on input "text" at bounding box center [571, 445] width 109 height 22
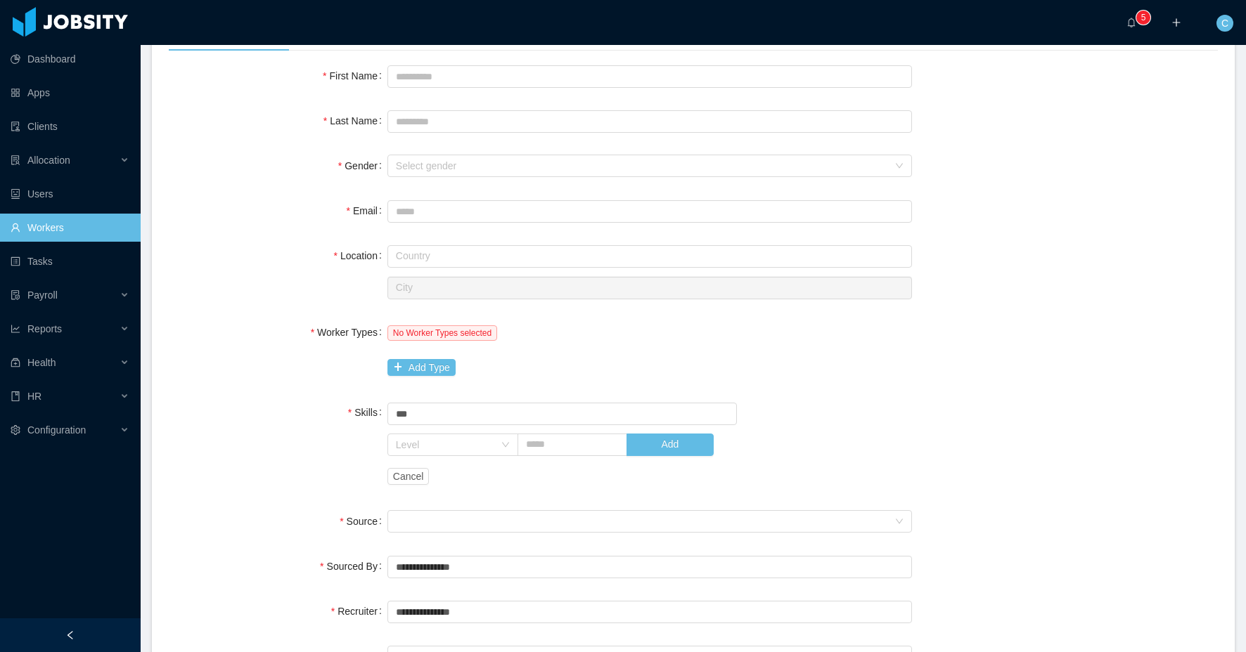
click at [793, 427] on div "Skill *** PHP Level Add Cancel" at bounding box center [649, 445] width 524 height 92
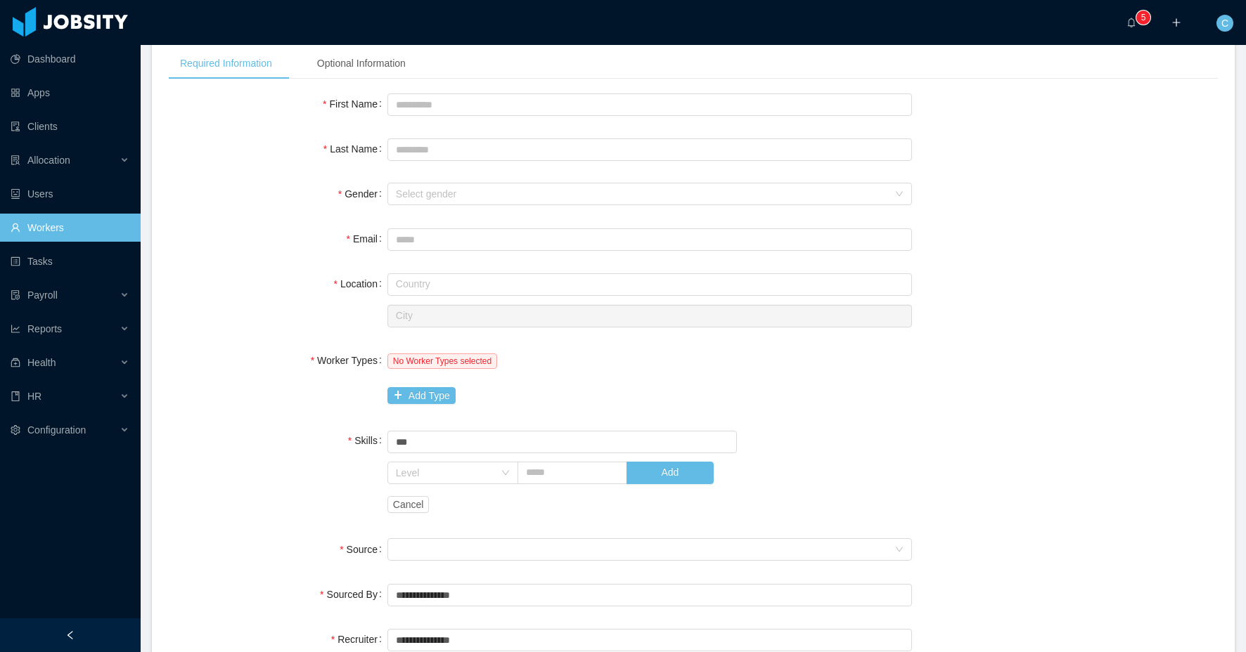
scroll to position [107, 0]
click at [414, 482] on div "Level" at bounding box center [445, 475] width 98 height 14
drag, startPoint x: 443, startPoint y: 571, endPoint x: 492, endPoint y: 541, distance: 57.4
click at [442, 571] on li "Medium" at bounding box center [452, 570] width 131 height 22
click at [568, 480] on input "text" at bounding box center [571, 475] width 109 height 22
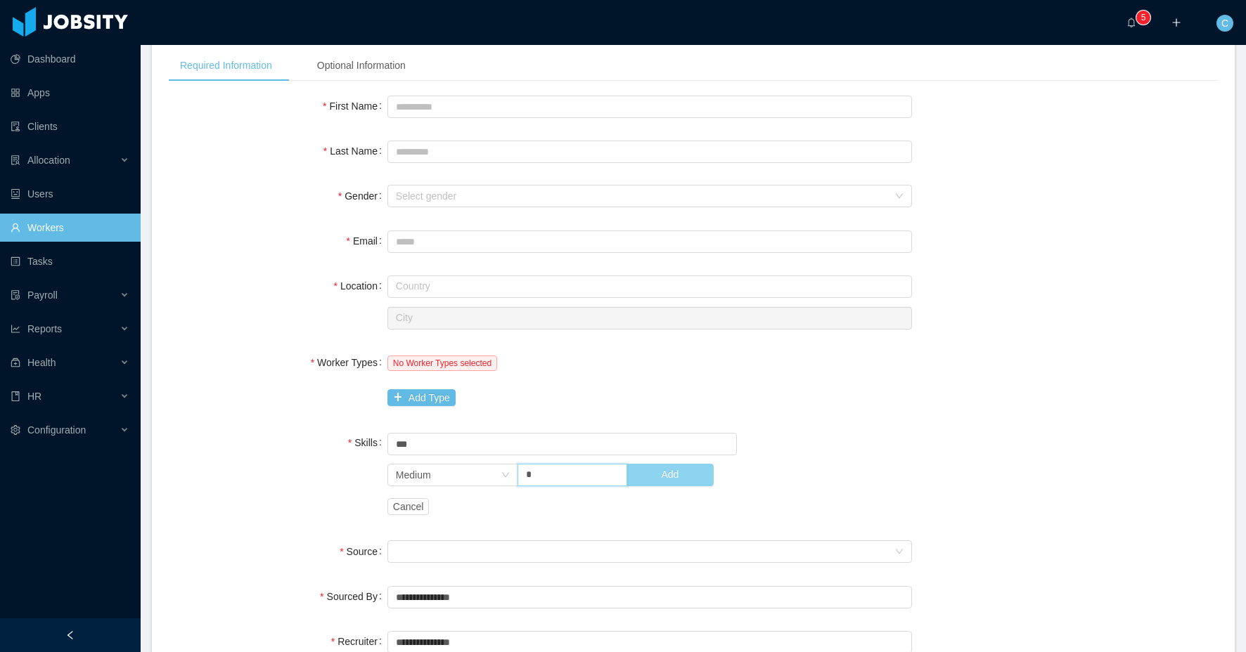
type input "*"
click at [661, 476] on button "Add" at bounding box center [669, 475] width 87 height 22
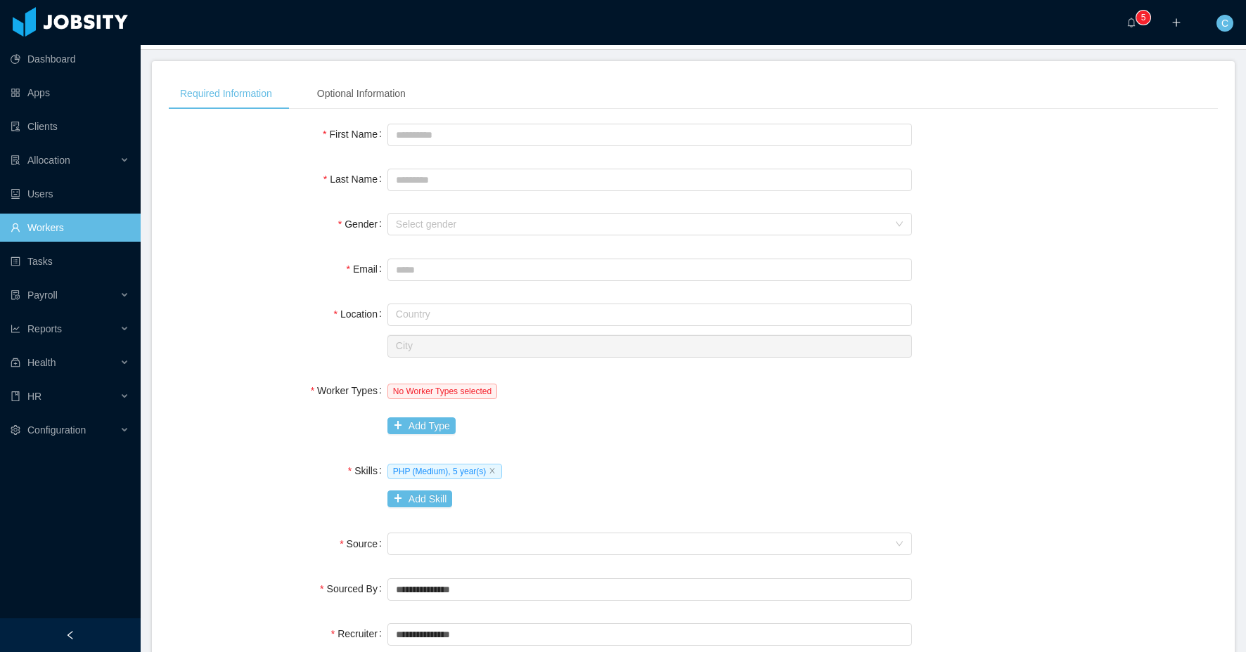
scroll to position [83, 0]
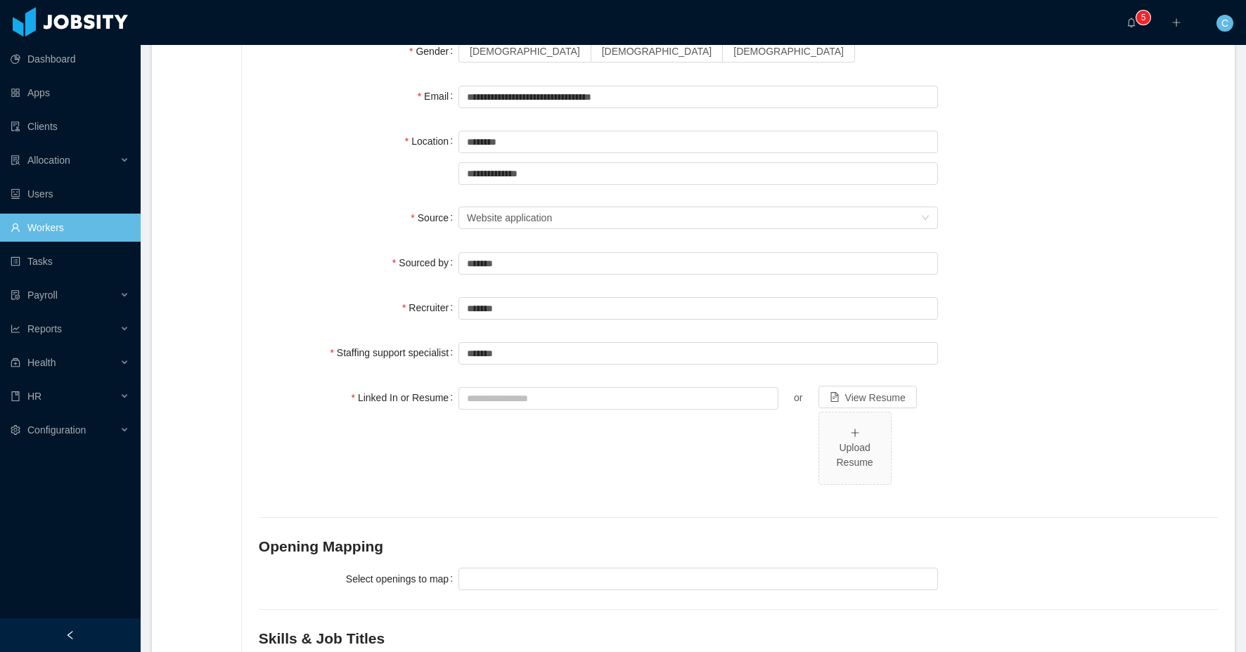
scroll to position [589, 0]
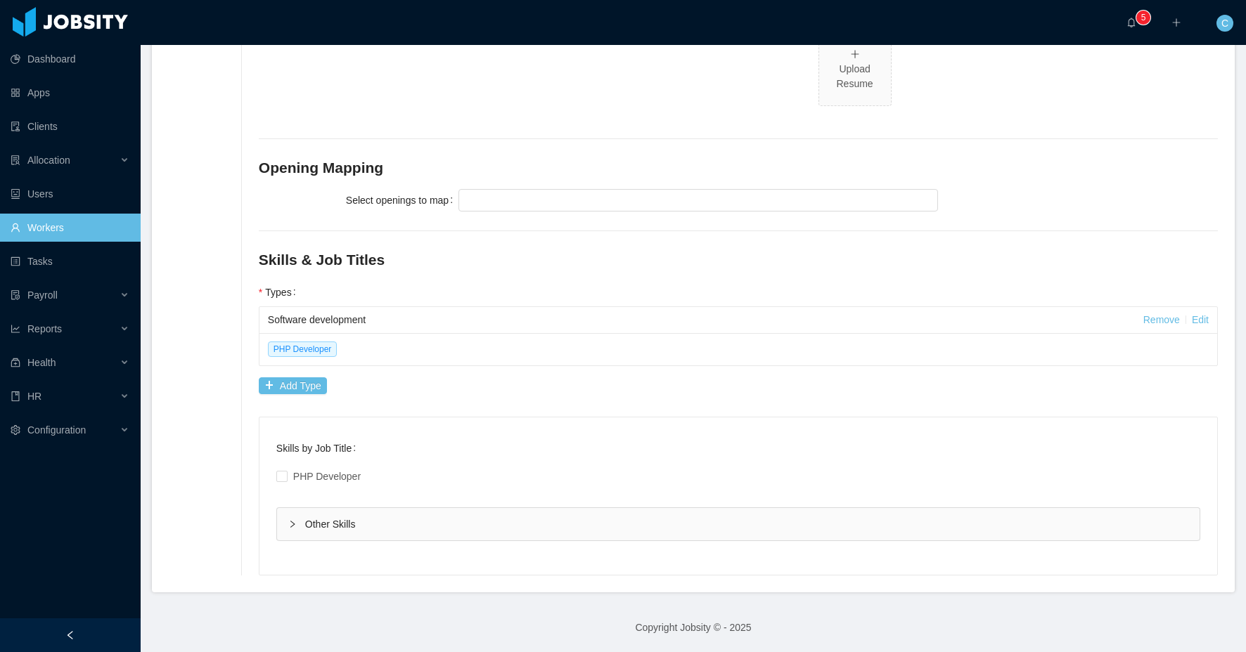
click at [313, 525] on div "Other Skills" at bounding box center [738, 524] width 922 height 32
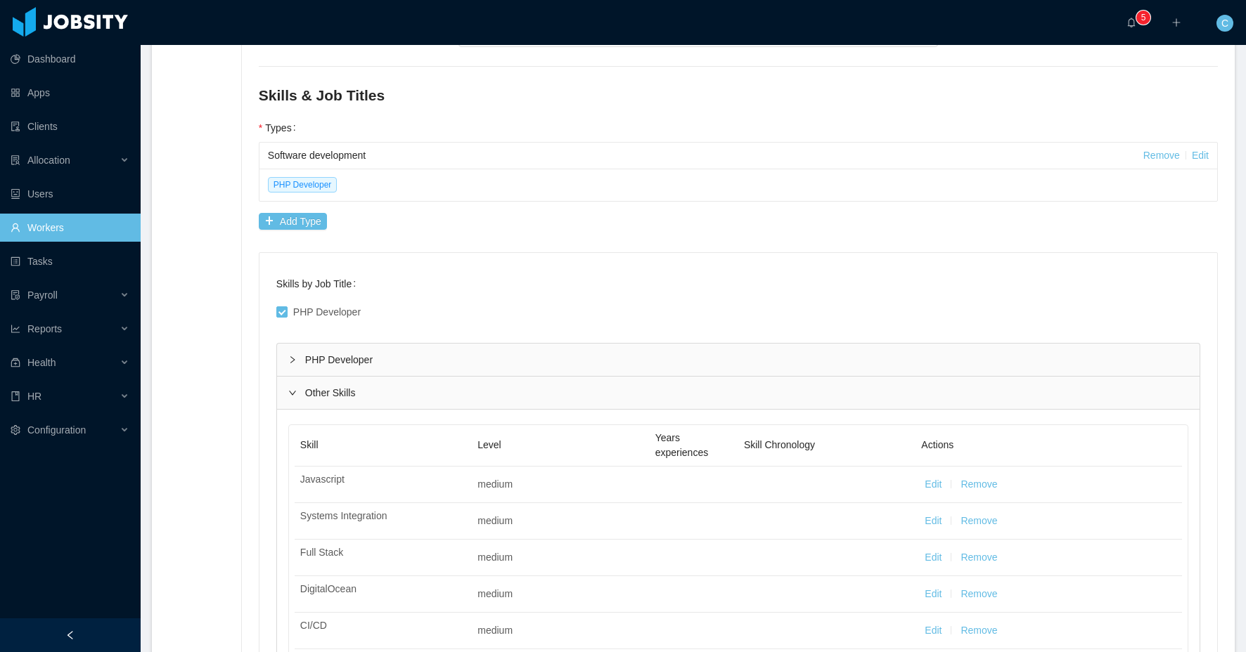
scroll to position [752, 0]
click at [318, 359] on div "PHP Developer" at bounding box center [738, 361] width 922 height 32
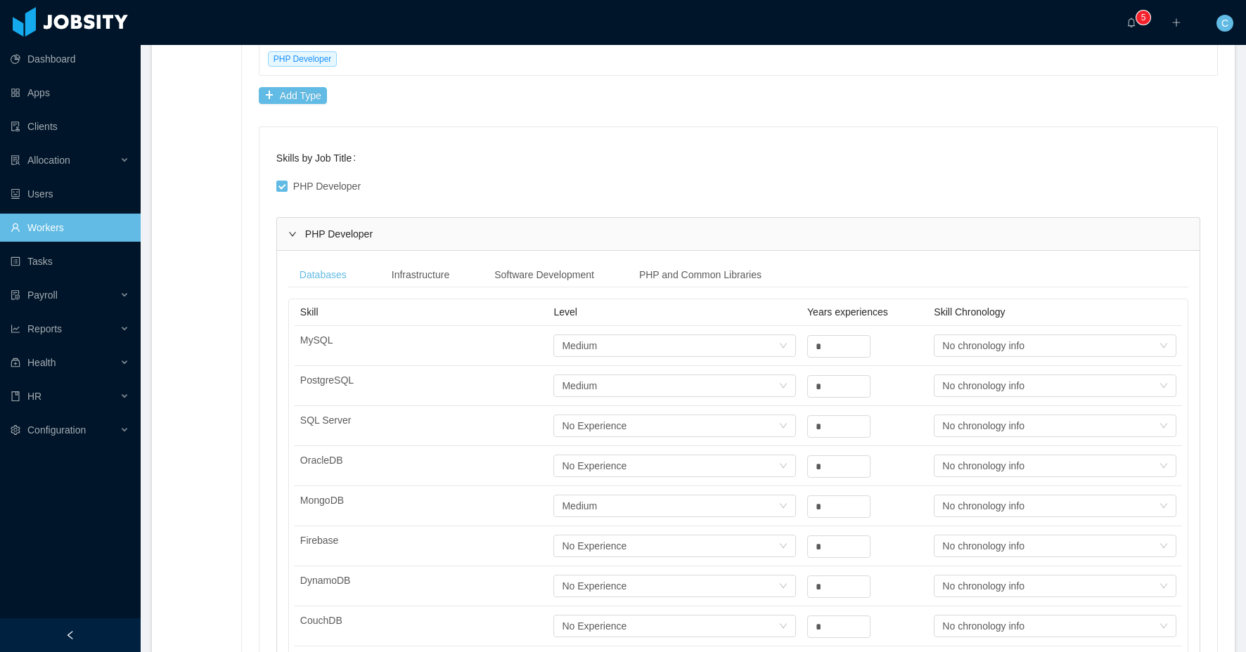
scroll to position [589, 0]
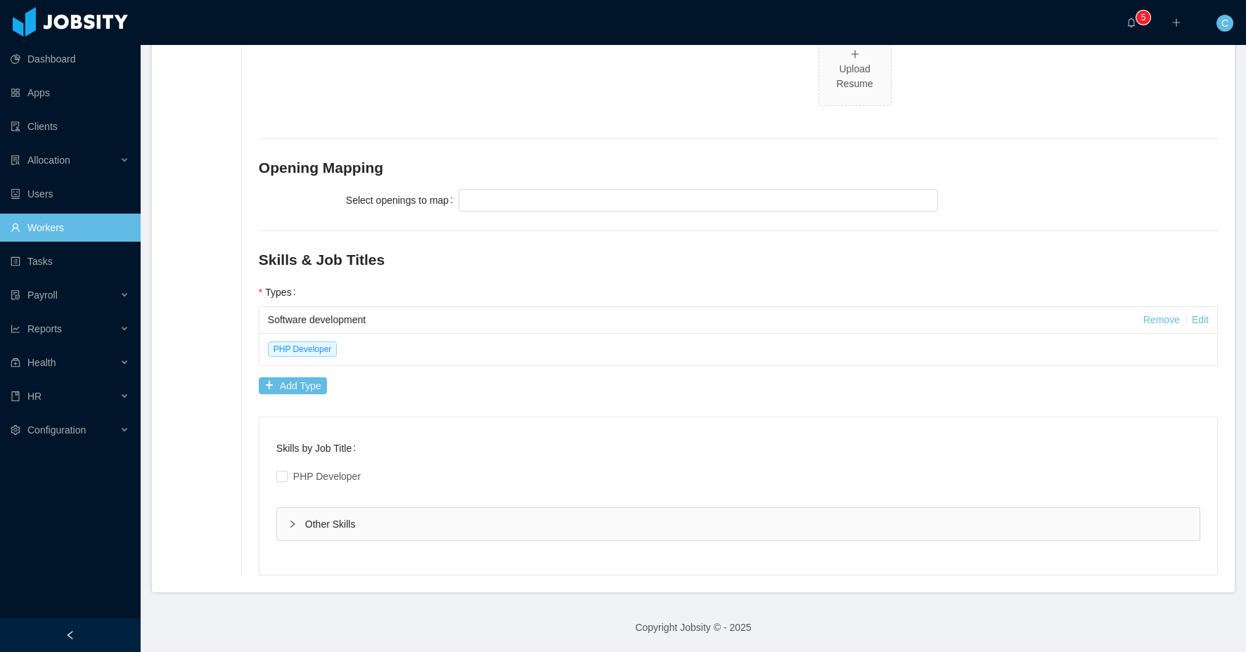
click at [324, 527] on div "Other Skills" at bounding box center [738, 524] width 922 height 32
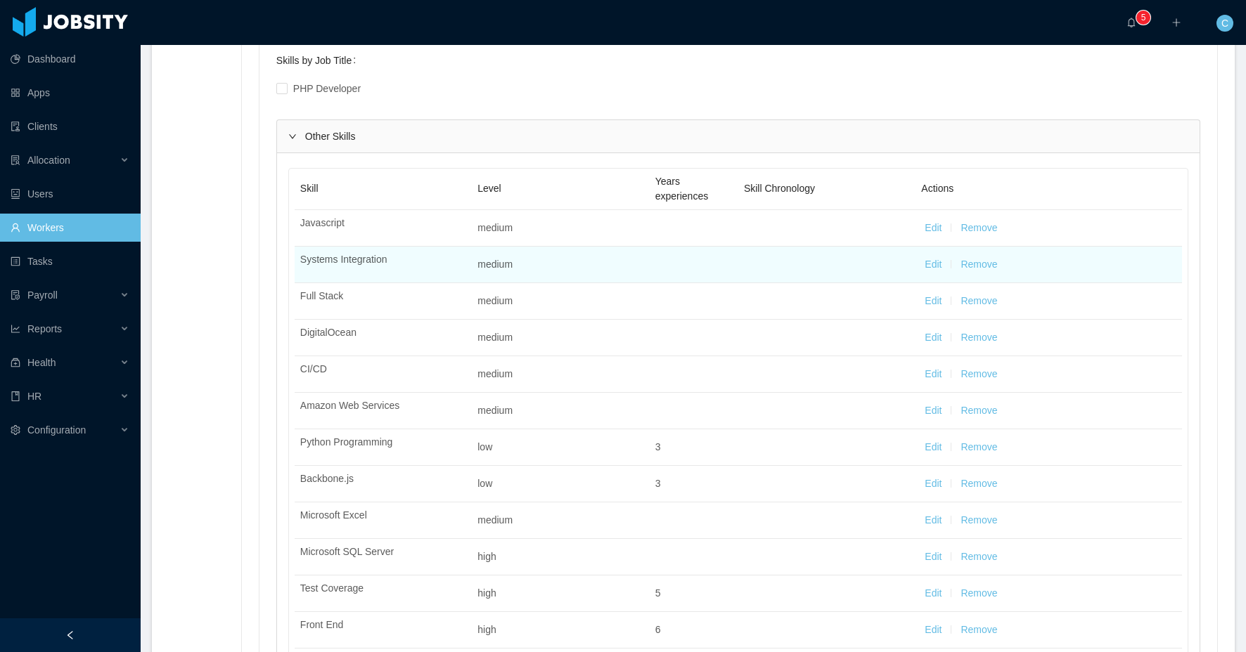
scroll to position [978, 0]
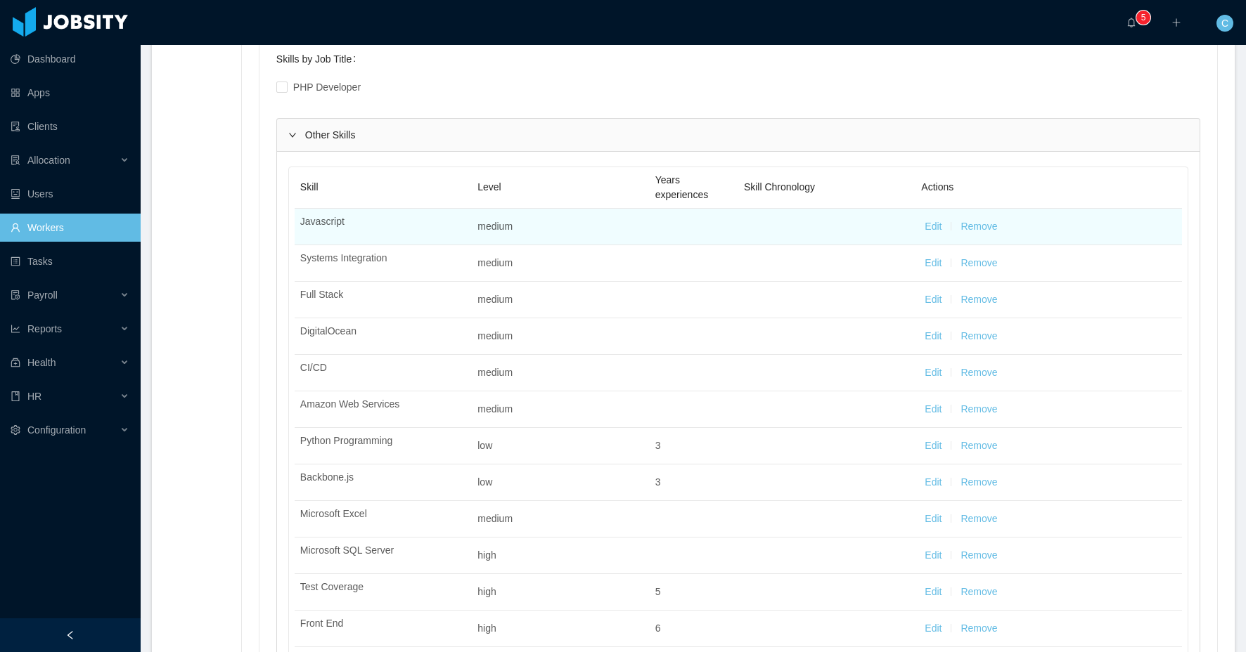
click at [936, 228] on button "Edit" at bounding box center [933, 226] width 17 height 15
click at [525, 225] on div "Select one Medium" at bounding box center [556, 228] width 140 height 21
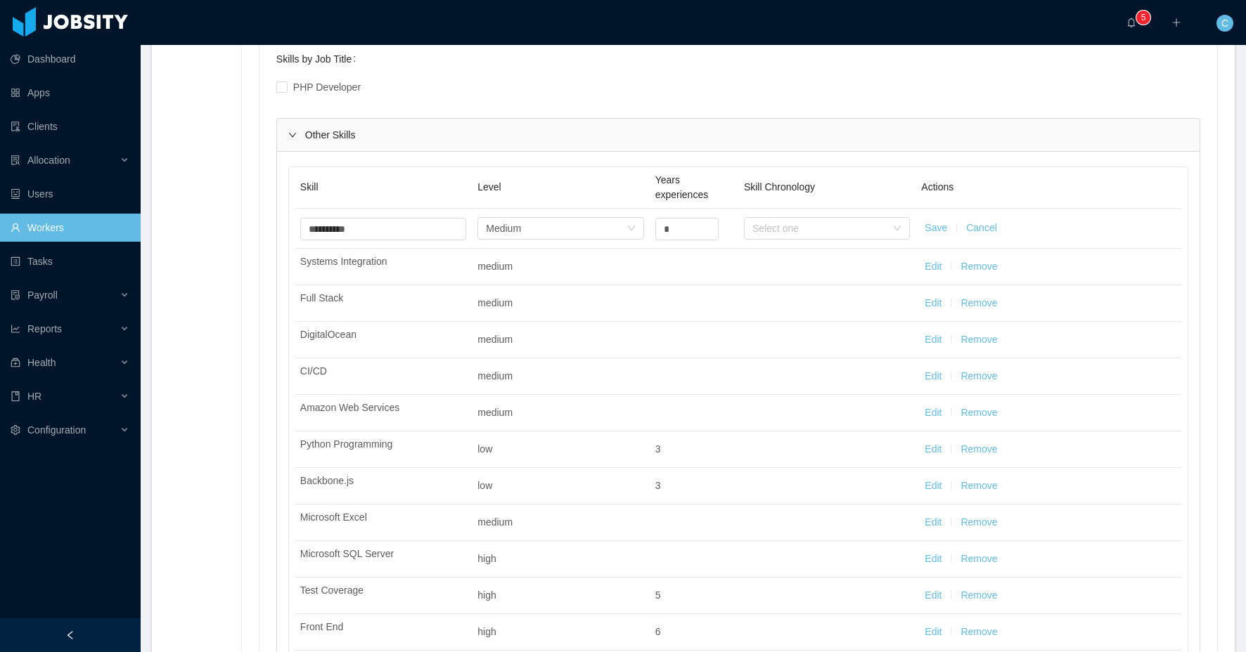
click at [974, 227] on button "Cancel" at bounding box center [981, 228] width 31 height 15
click at [933, 228] on button "Edit" at bounding box center [933, 226] width 17 height 15
click at [986, 226] on button "Cancel" at bounding box center [981, 228] width 31 height 15
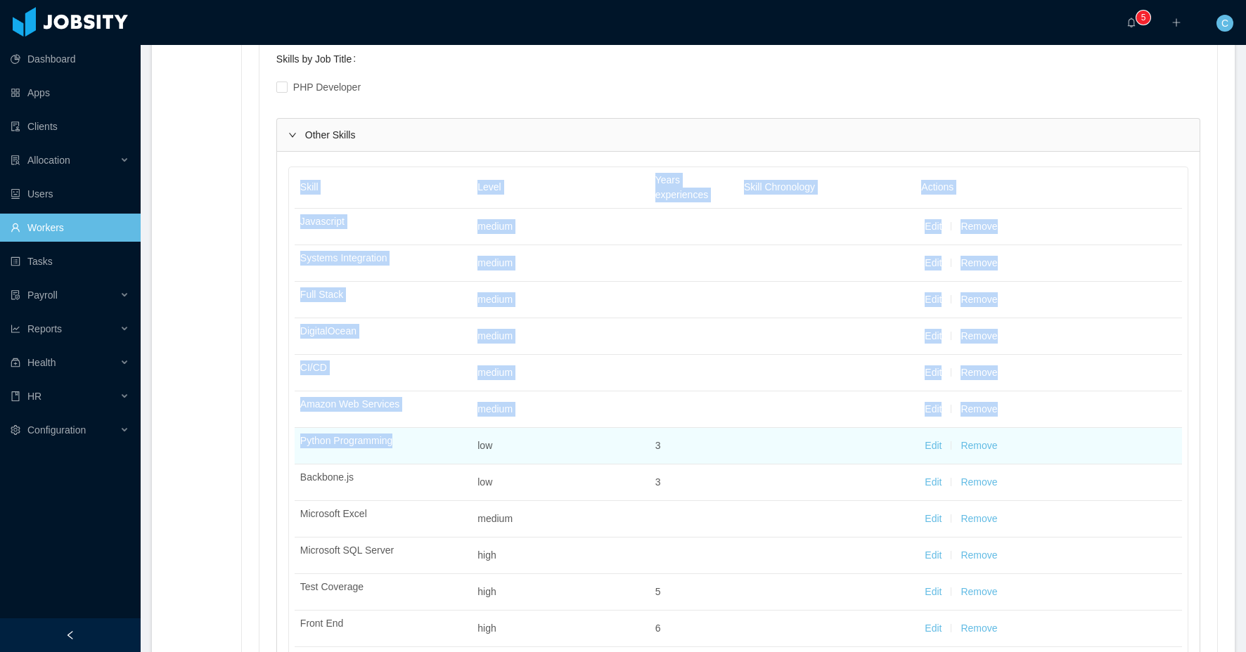
drag, startPoint x: 294, startPoint y: 439, endPoint x: 505, endPoint y: 447, distance: 211.1
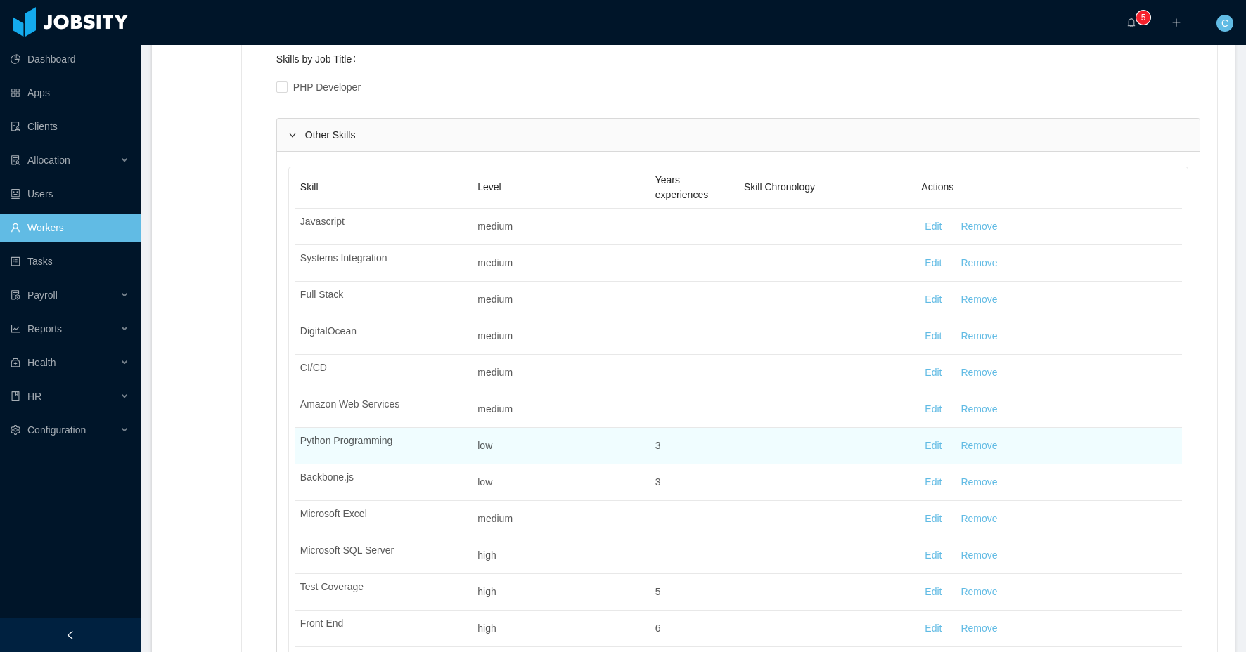
click at [491, 443] on span "low" at bounding box center [484, 445] width 15 height 11
click at [1018, 449] on td "Edit Remove" at bounding box center [1048, 446] width 266 height 37
click at [936, 445] on button "Edit" at bounding box center [933, 446] width 17 height 15
click at [981, 449] on button "Cancel" at bounding box center [981, 447] width 31 height 15
click at [933, 447] on button "Edit" at bounding box center [933, 446] width 17 height 15
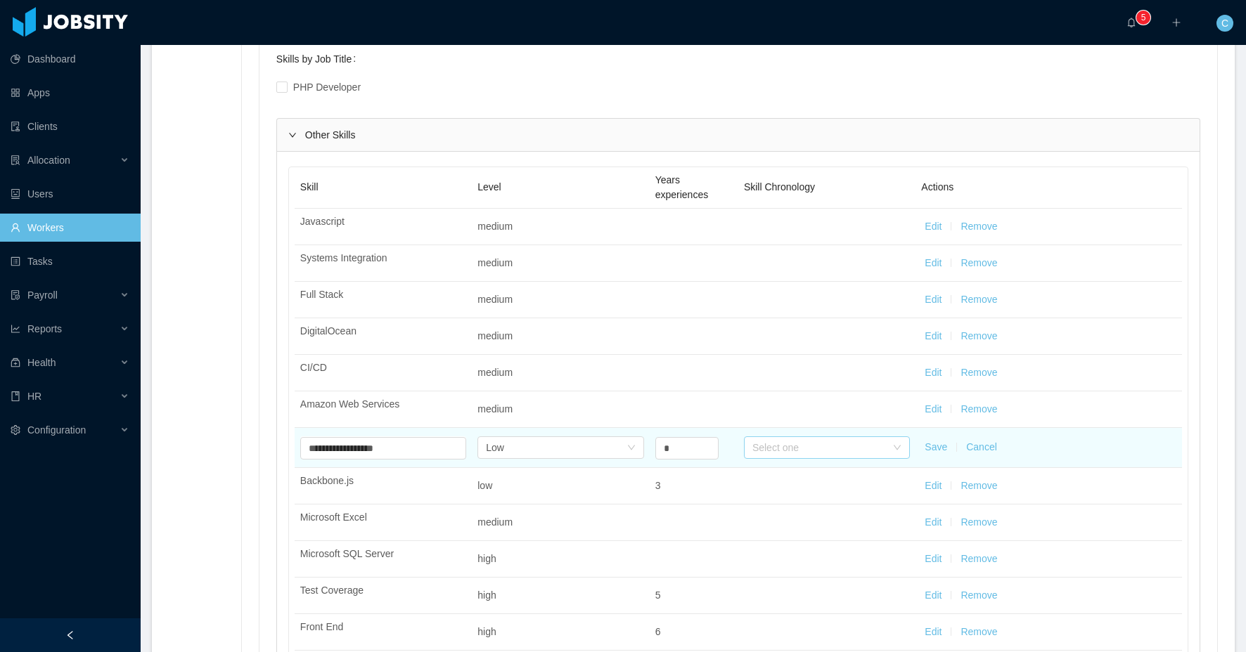
click at [811, 451] on div "Select one" at bounding box center [819, 448] width 134 height 14
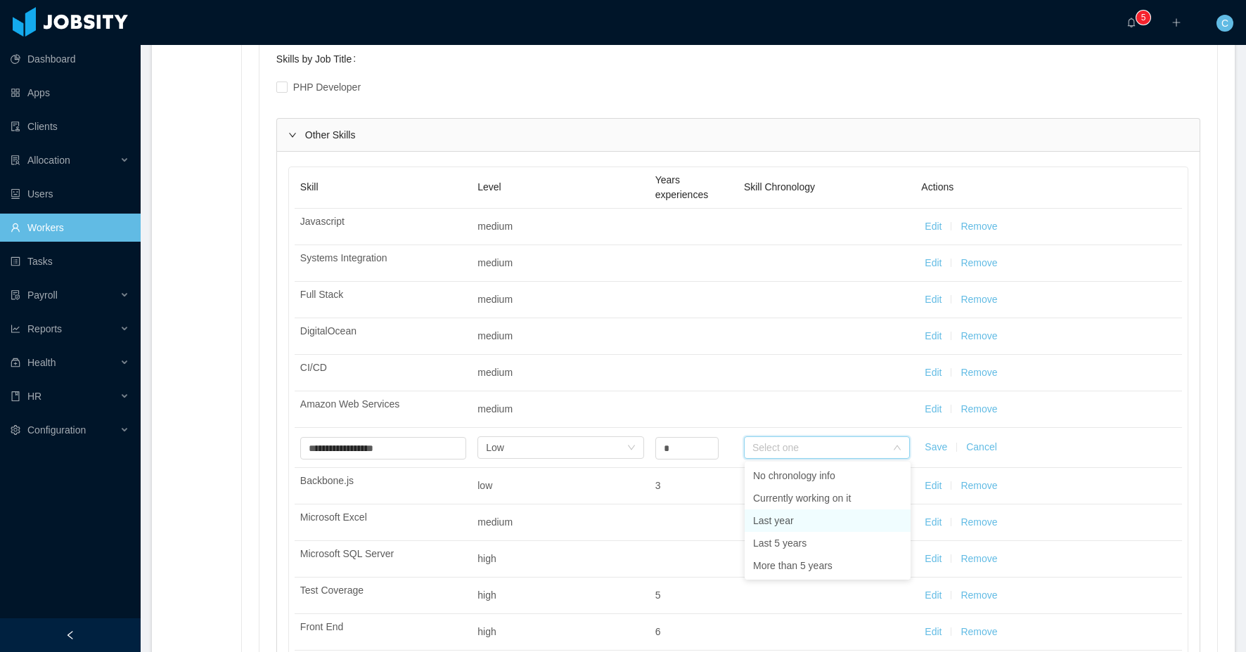
click at [791, 524] on li "Last year" at bounding box center [828, 521] width 166 height 22
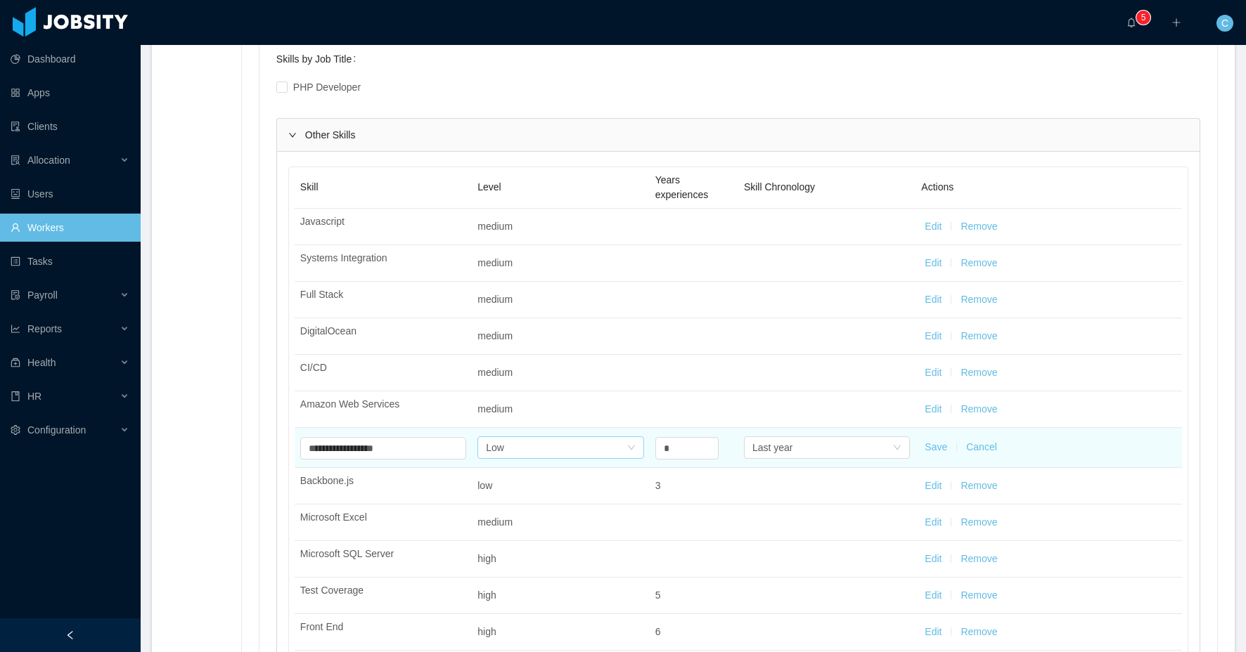
click at [479, 449] on td "Select one Low" at bounding box center [560, 448] width 177 height 40
click at [487, 450] on div "Select one Low" at bounding box center [560, 448] width 166 height 22
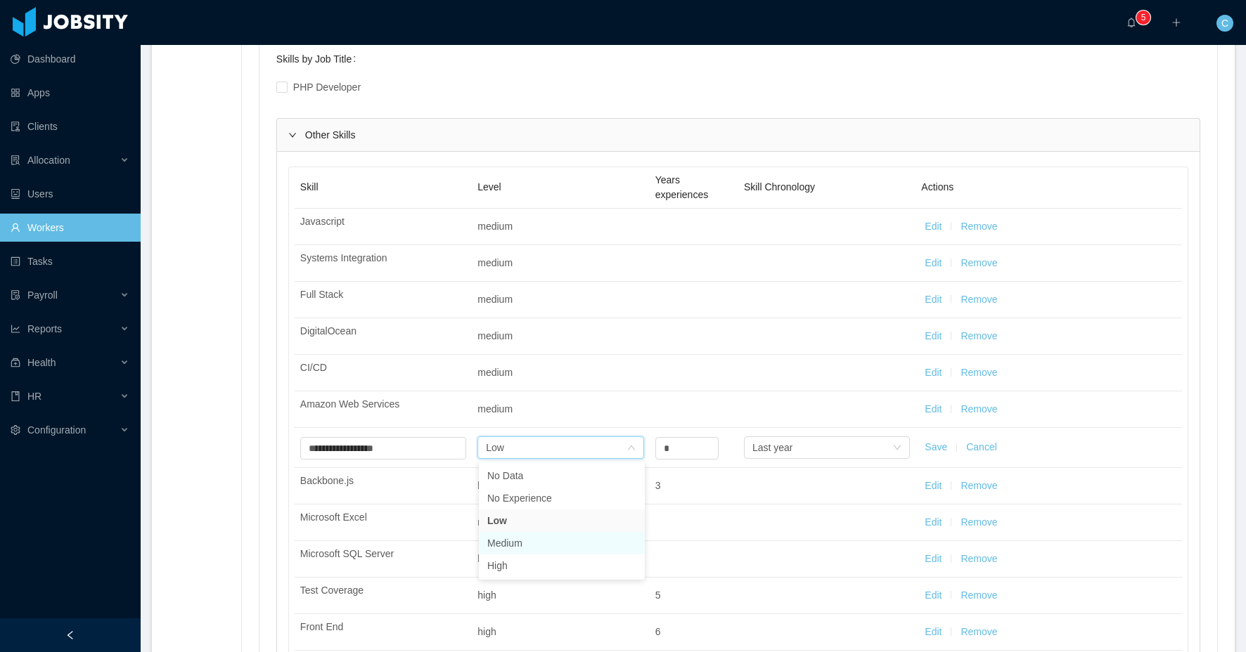
click at [539, 534] on li "Medium" at bounding box center [562, 543] width 166 height 22
click at [930, 442] on button "Save" at bounding box center [936, 447] width 22 height 15
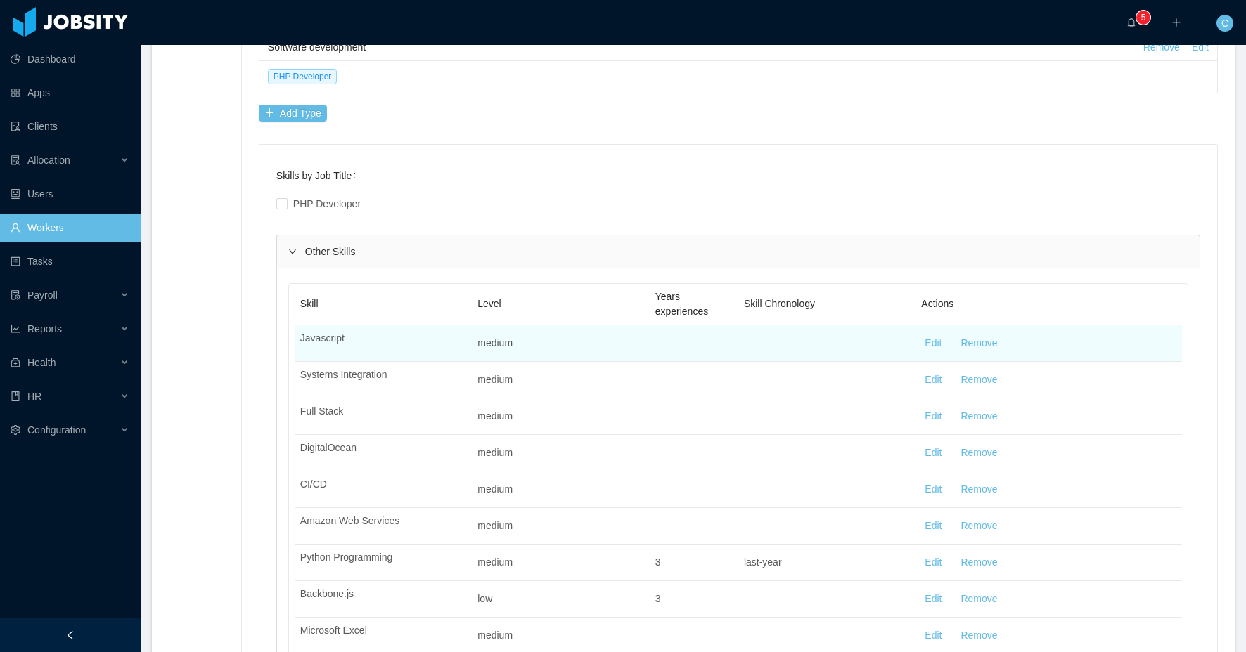
scroll to position [809, 0]
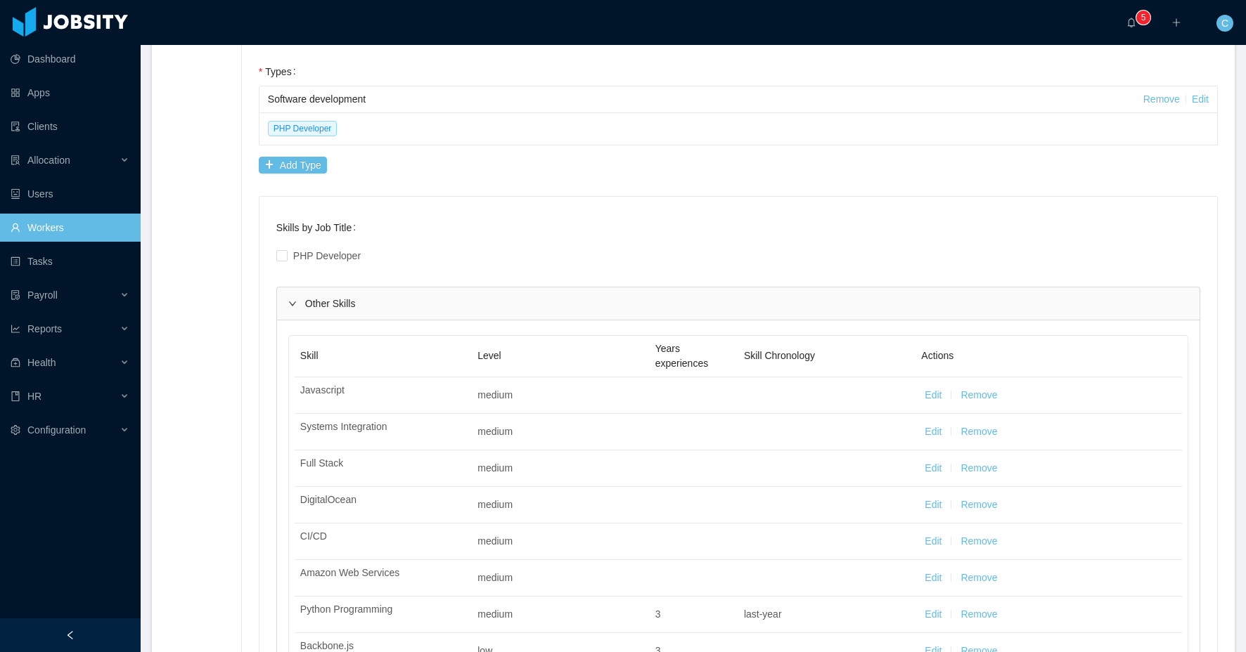
click at [293, 301] on icon "icon: right" at bounding box center [292, 304] width 8 height 8
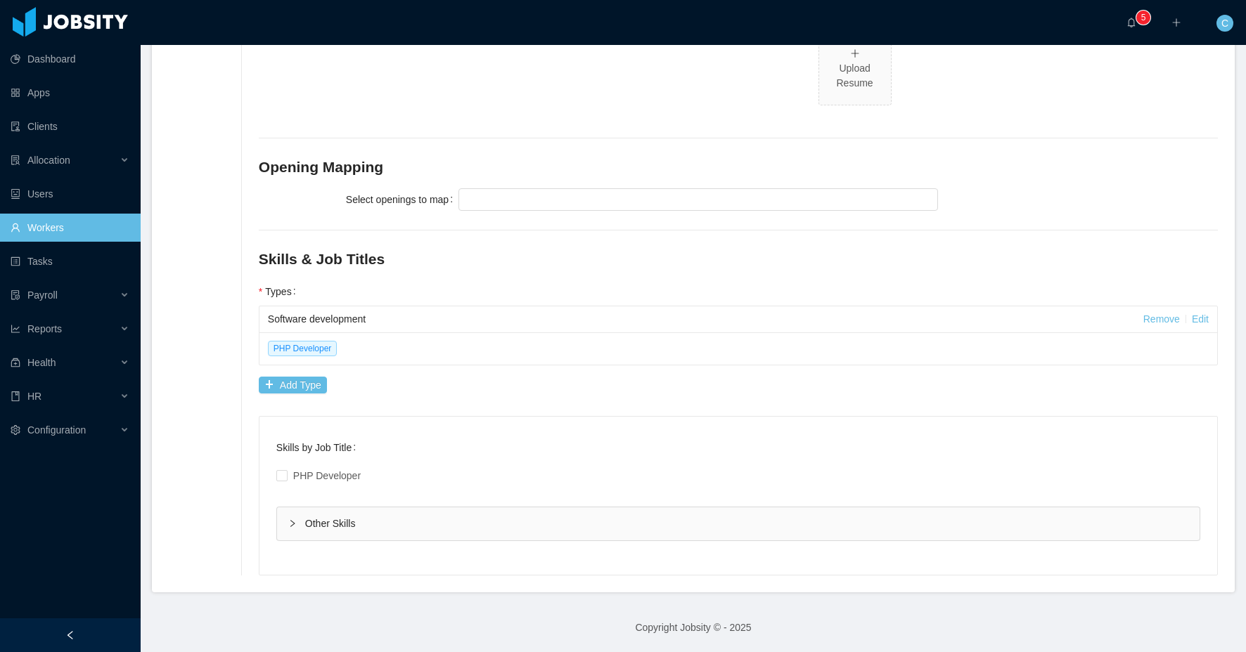
scroll to position [589, 0]
click at [292, 522] on icon "icon: right" at bounding box center [292, 524] width 8 height 8
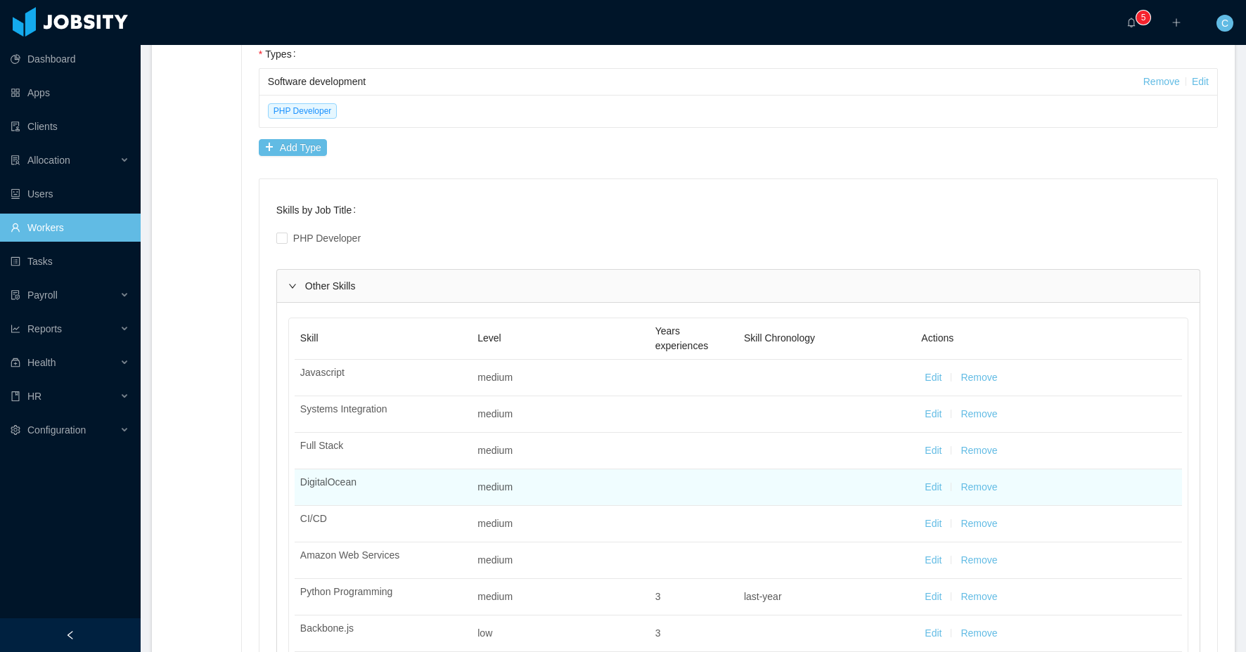
scroll to position [829, 0]
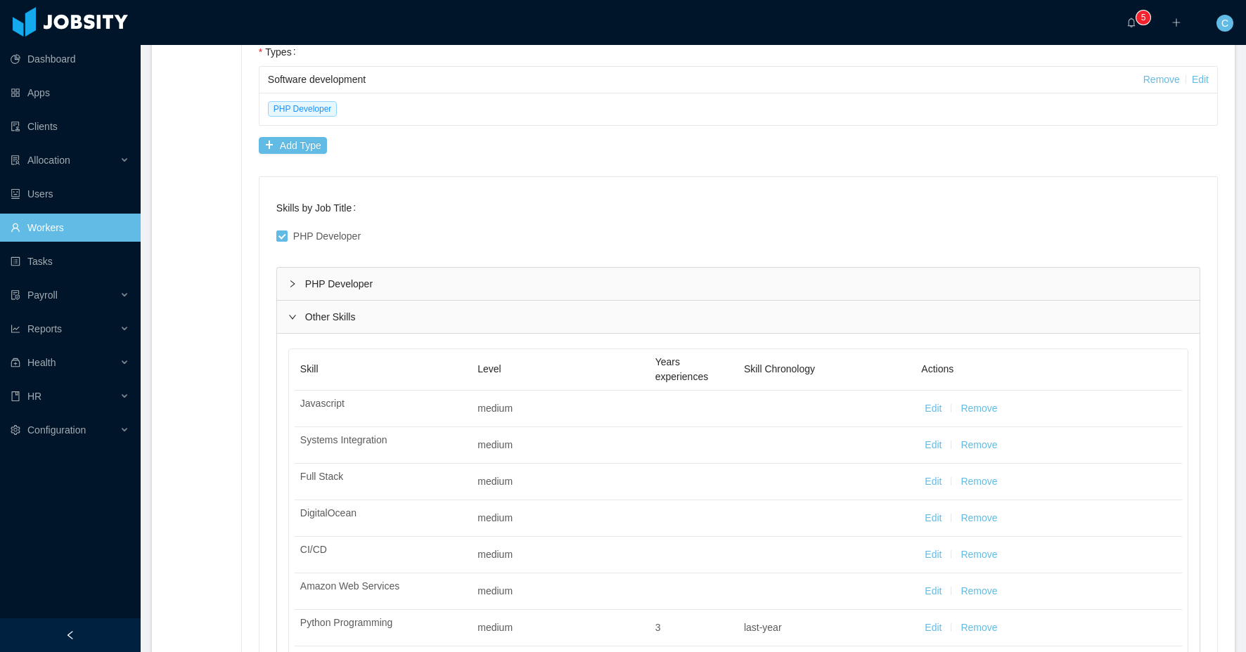
drag, startPoint x: 290, startPoint y: 284, endPoint x: 343, endPoint y: 328, distance: 68.9
click at [291, 284] on icon "icon: right" at bounding box center [292, 284] width 8 height 8
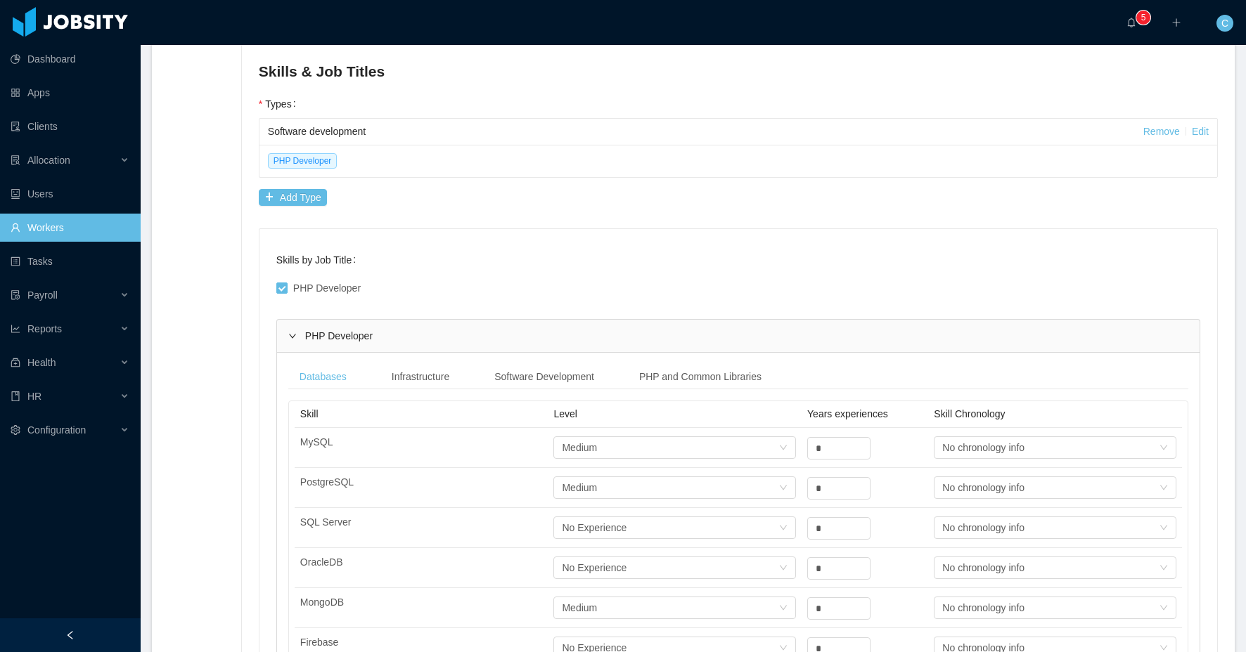
click at [300, 335] on div "PHP Developer" at bounding box center [738, 336] width 922 height 32
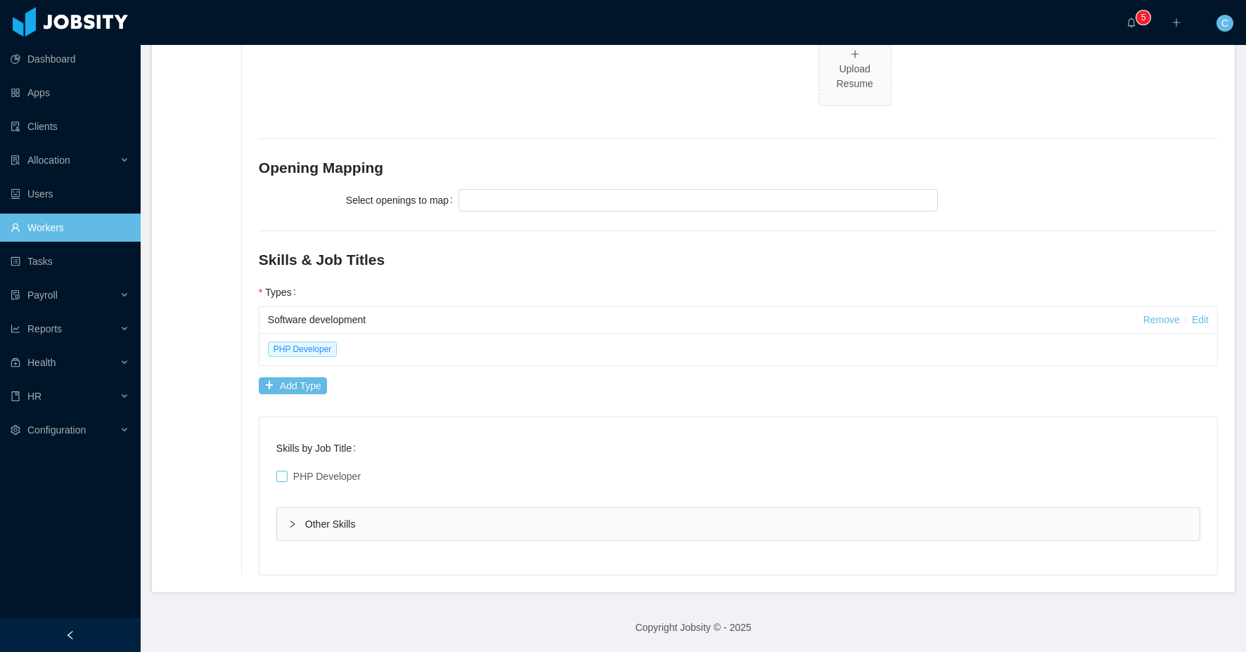
scroll to position [589, 0]
click at [325, 521] on div "Other Skills" at bounding box center [738, 524] width 922 height 32
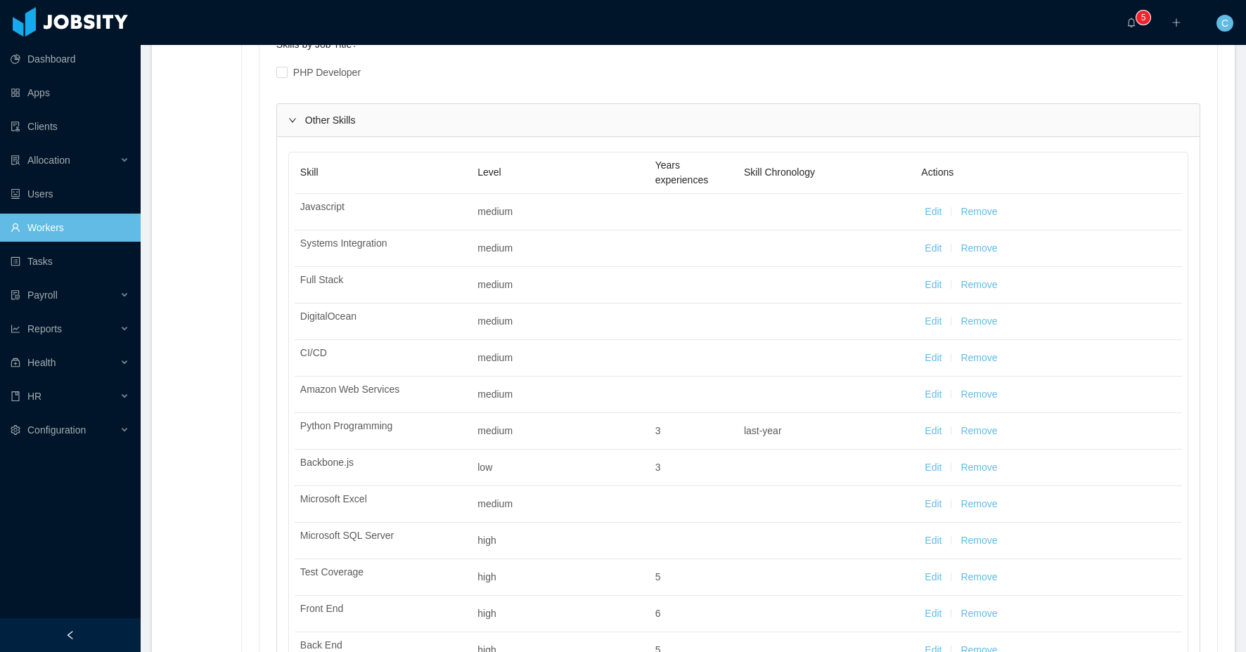
scroll to position [996, 0]
click at [103, 427] on div "Configuration" at bounding box center [70, 430] width 141 height 28
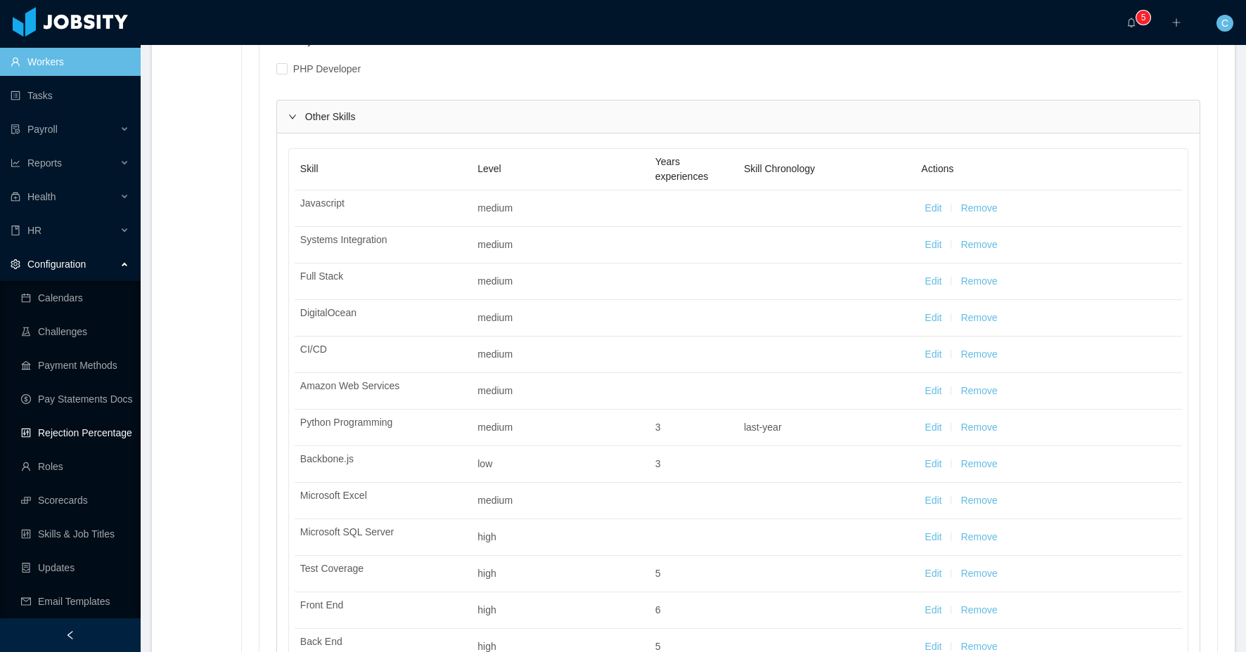
scroll to position [165, 0]
click at [86, 534] on link "Skills & Job Titles" at bounding box center [75, 535] width 108 height 28
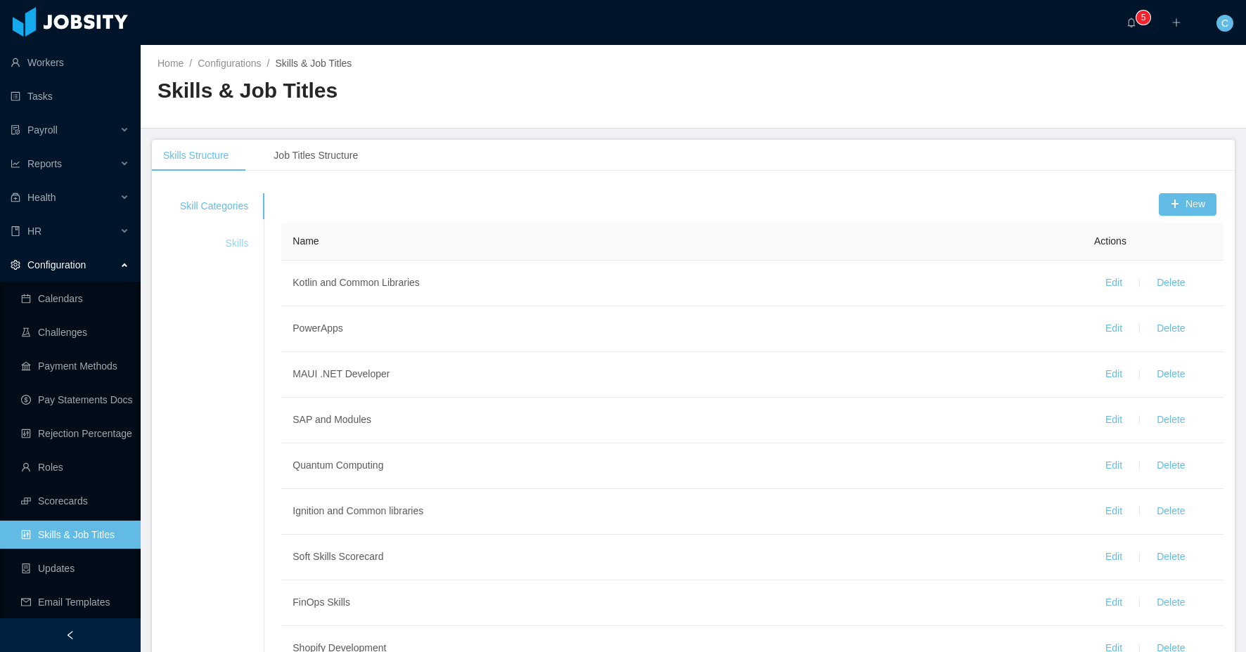
click at [249, 247] on div "Skills" at bounding box center [214, 244] width 102 height 26
